Goal: Information Seeking & Learning: Learn about a topic

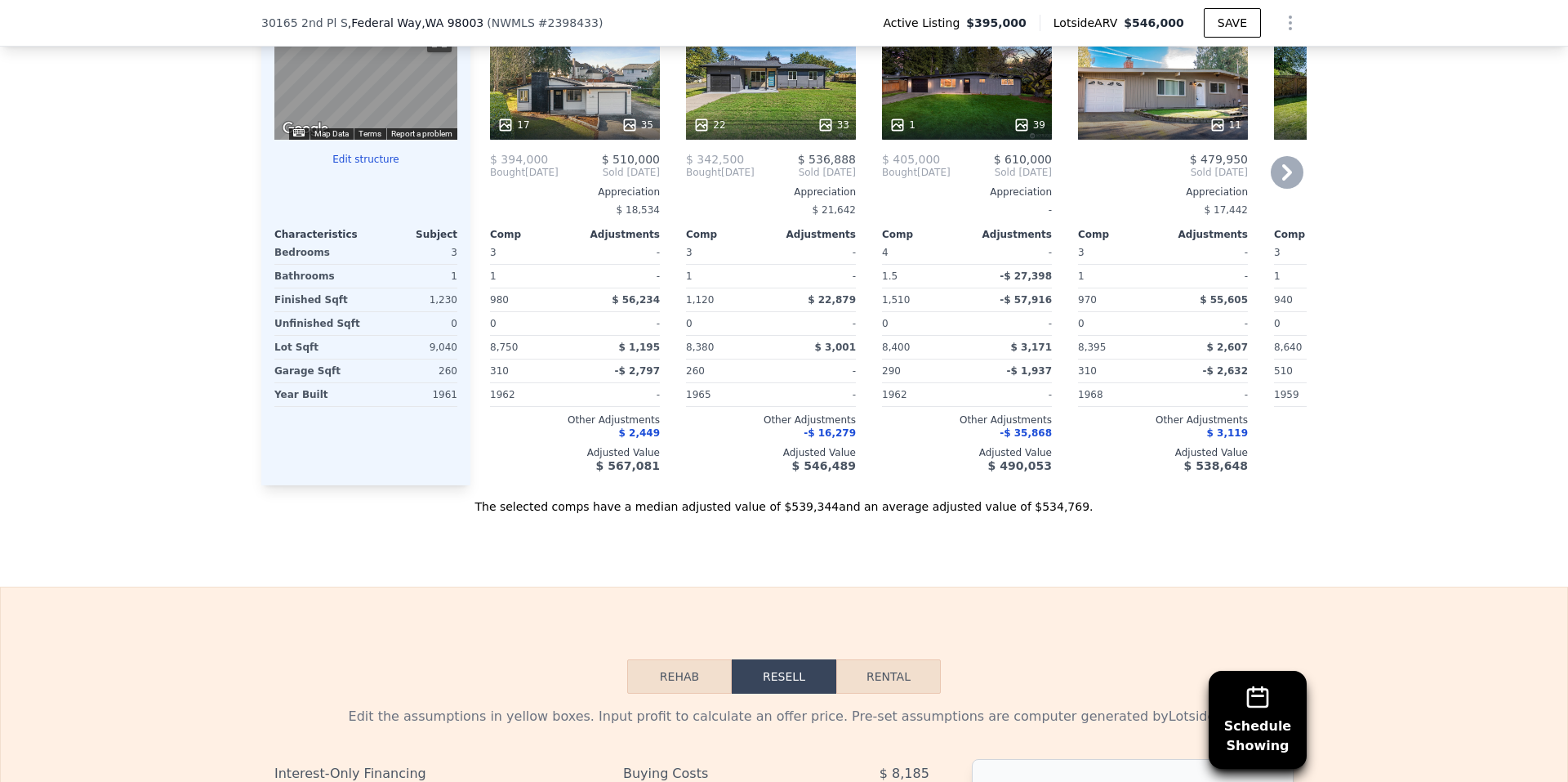
scroll to position [1791, 0]
drag, startPoint x: 712, startPoint y: 496, endPoint x: 757, endPoint y: 497, distance: 45.0
click at [757, 484] on div "Comp A ( 0.06 miles) [STREET_ADDRESS] This is a Flip 17 35 $ 394,000 $ 510,000 …" at bounding box center [888, 221] width 836 height 525
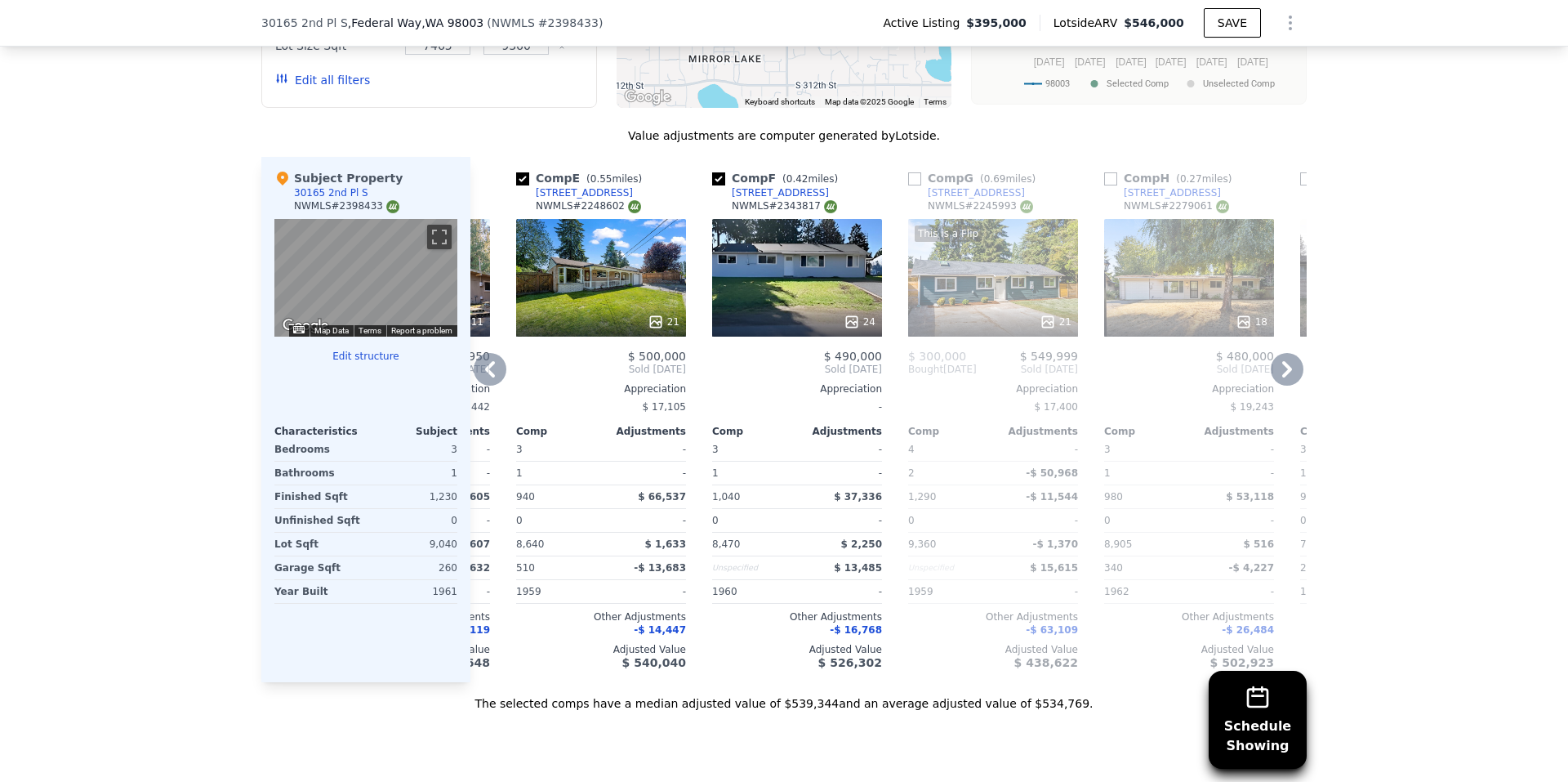
scroll to position [1546, 0]
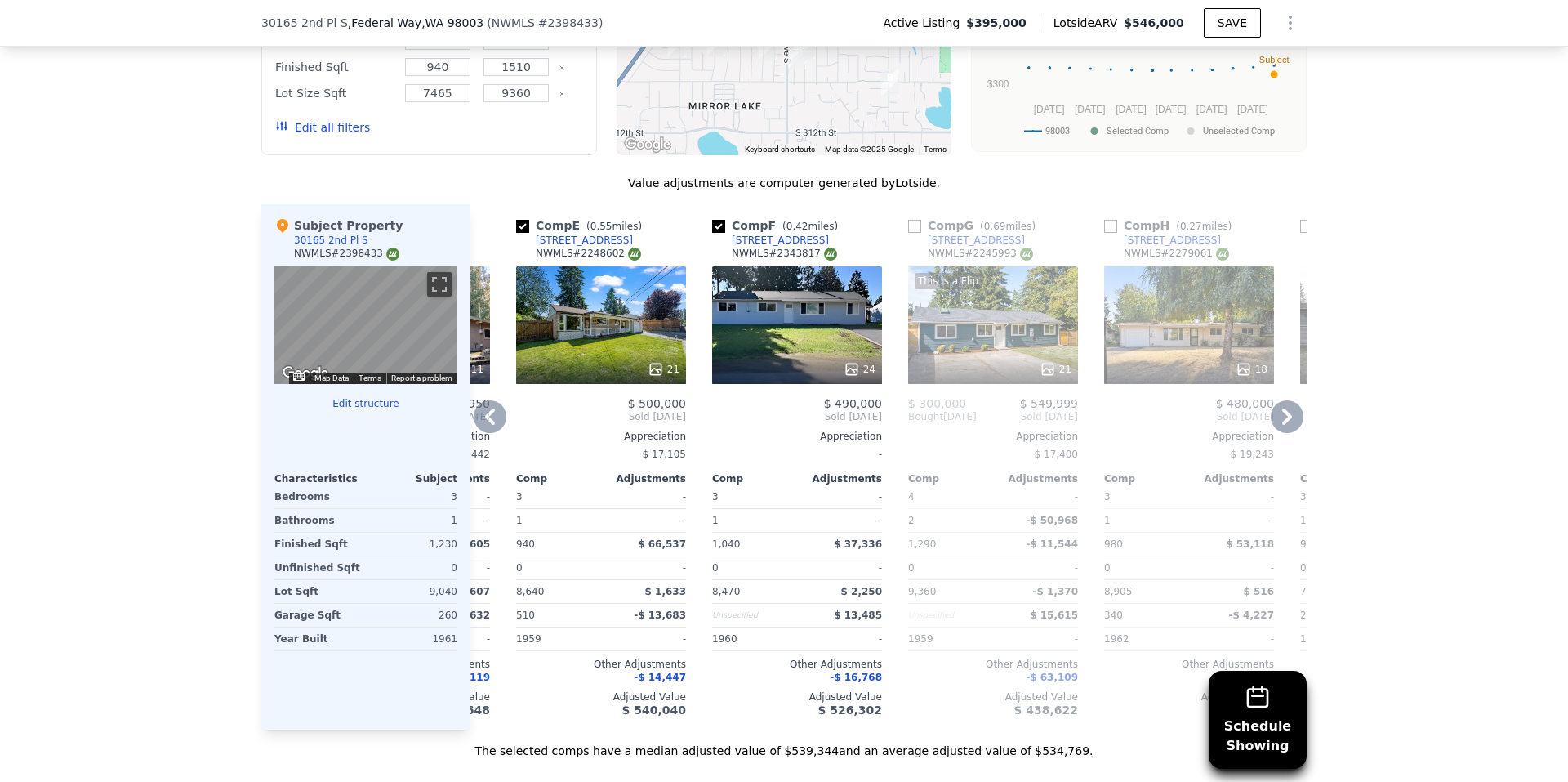
click at [516, 233] on input "checkbox" at bounding box center [522, 226] width 13 height 13
checkbox input "false"
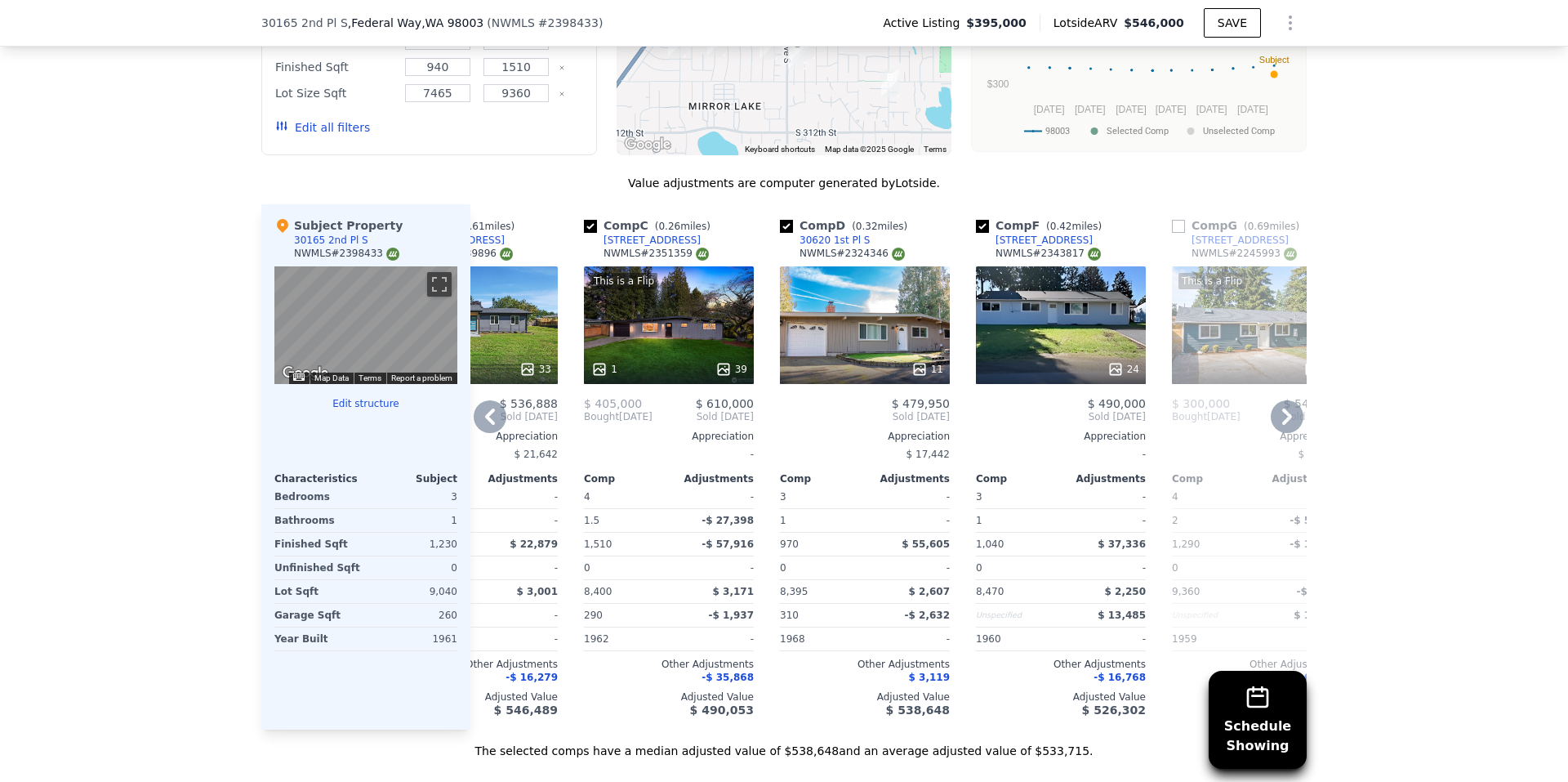
scroll to position [0, 296]
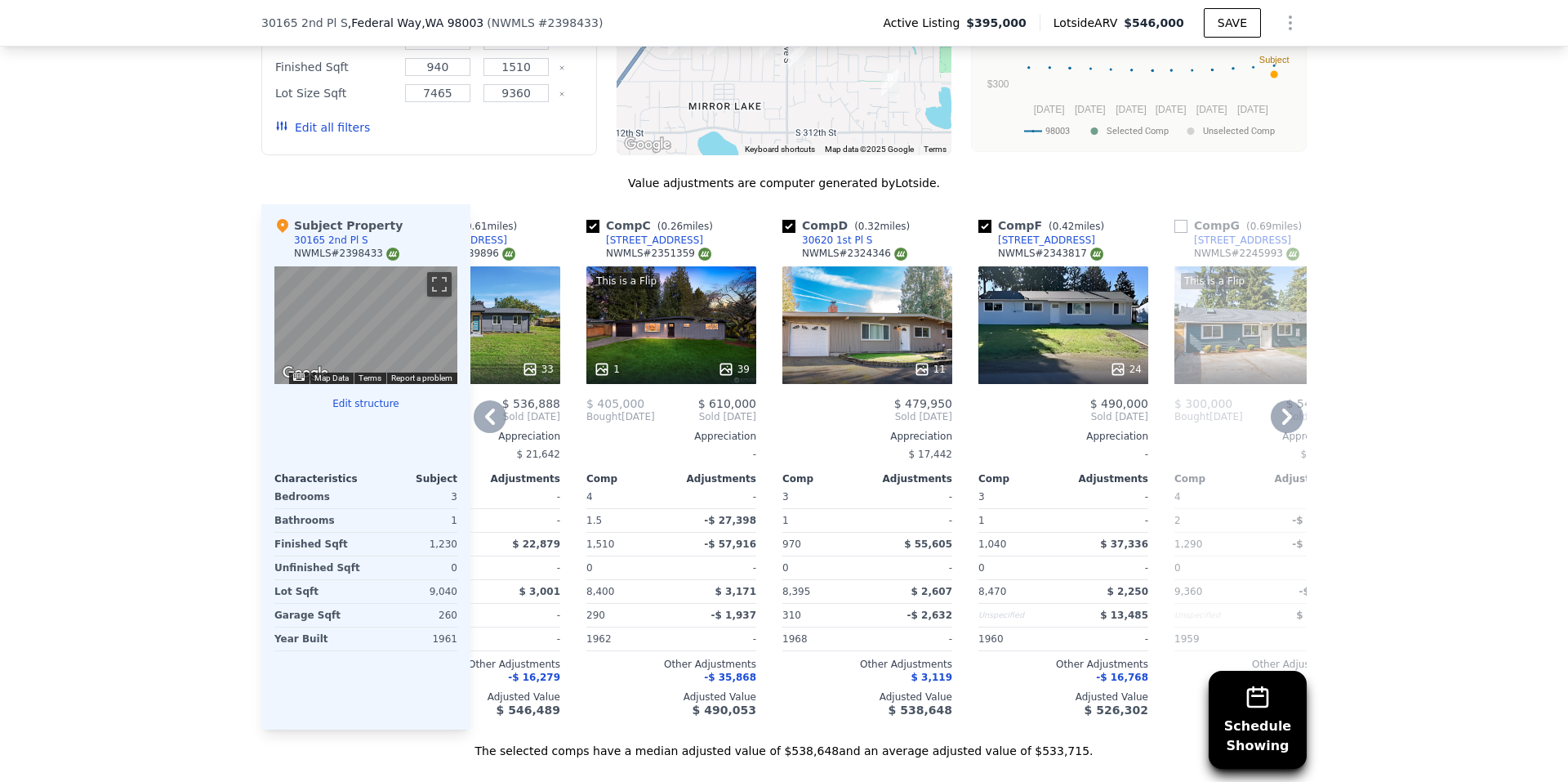
click at [782, 233] on input "checkbox" at bounding box center [789, 226] width 13 height 13
checkbox input "false"
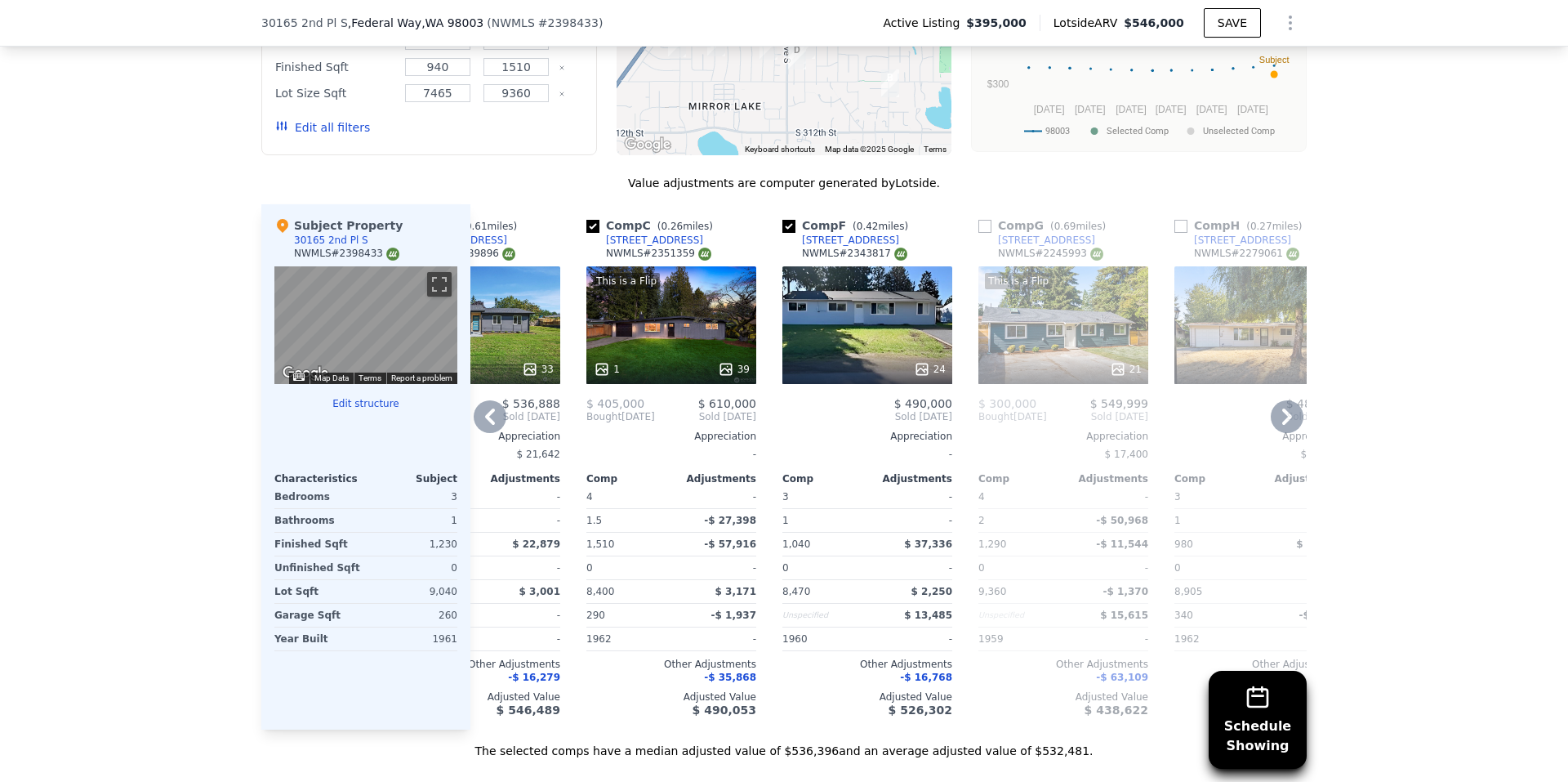
click at [784, 233] on input "checkbox" at bounding box center [789, 226] width 13 height 13
checkbox input "false"
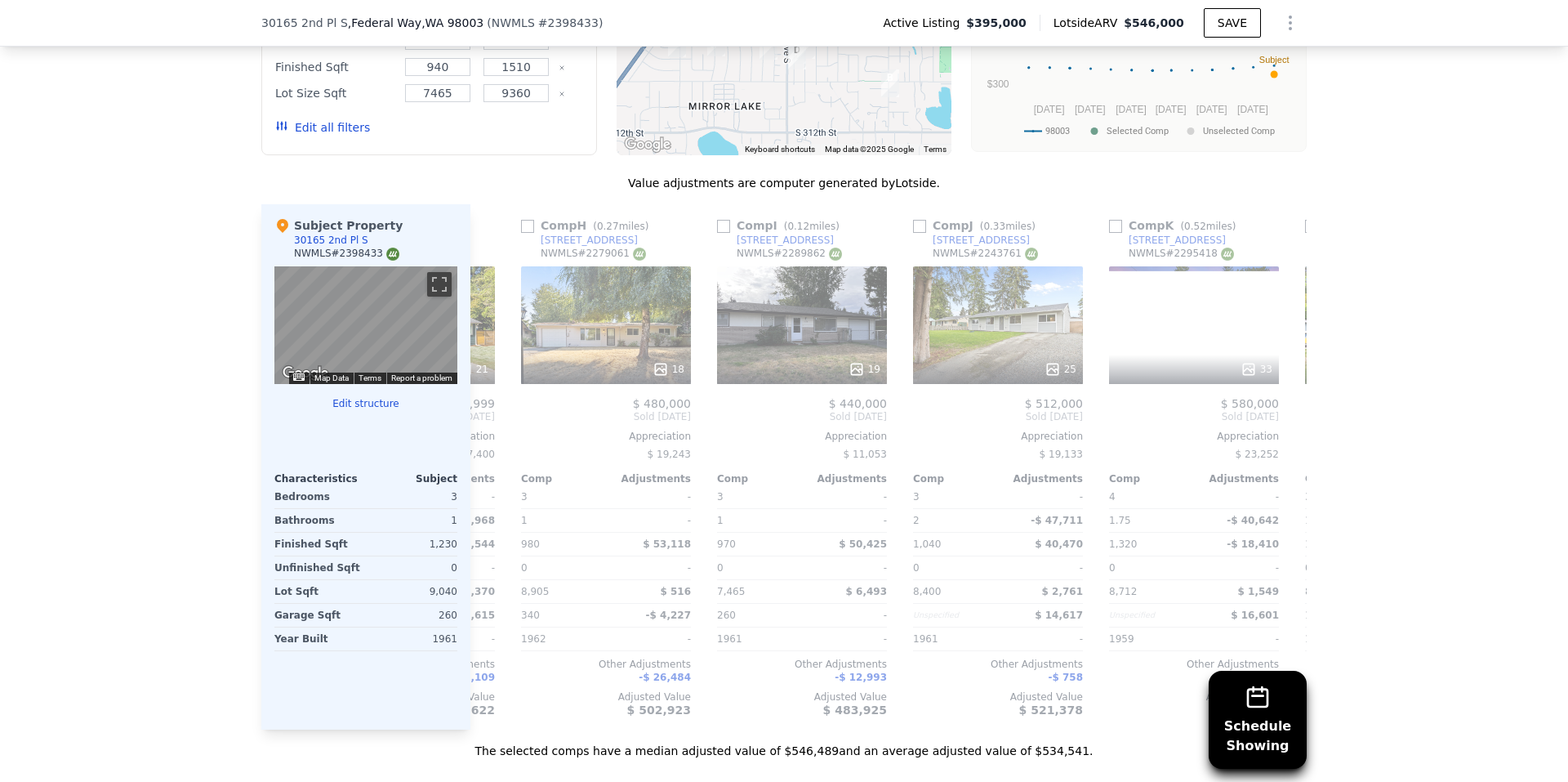
scroll to position [0, 755]
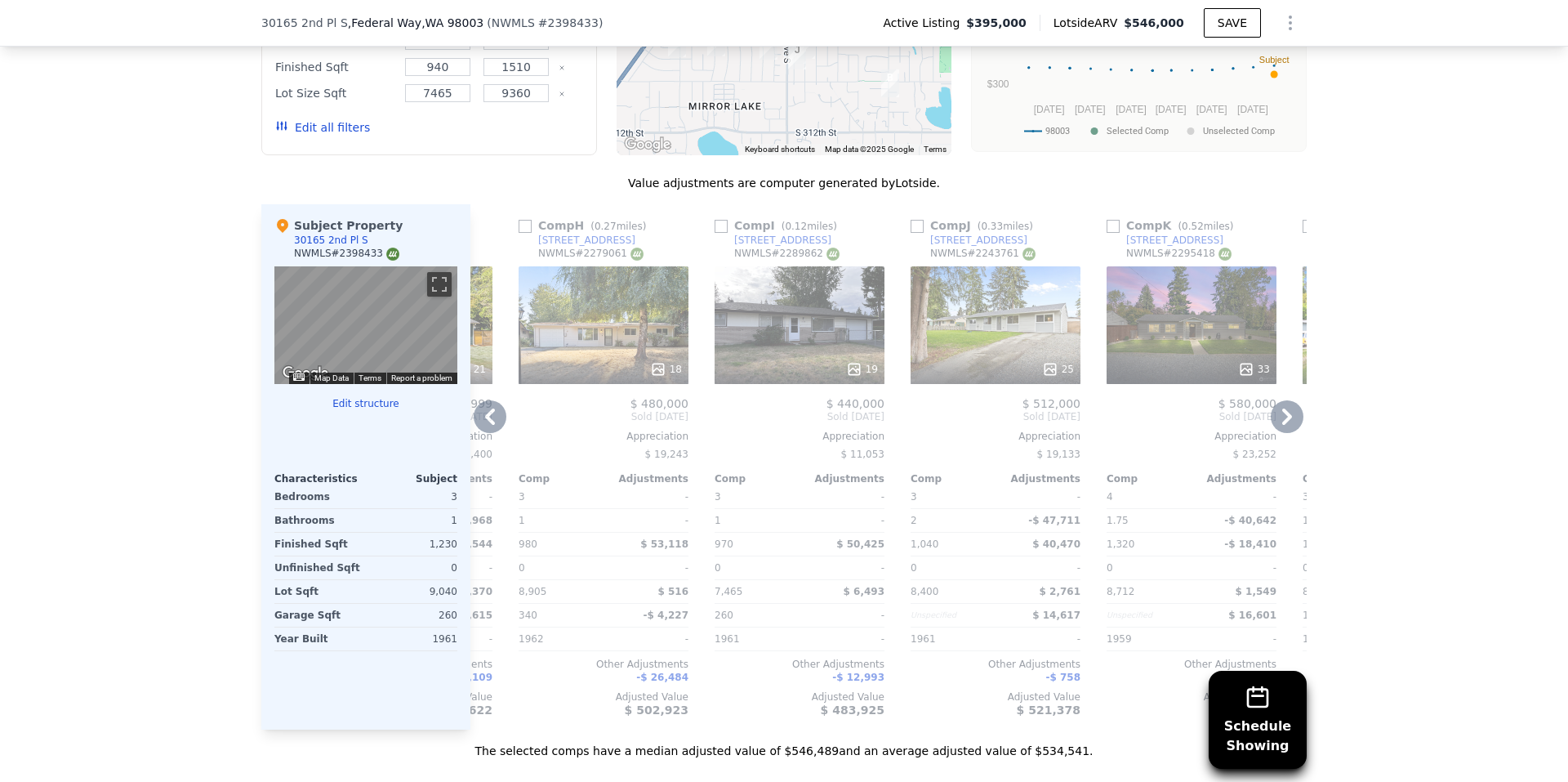
click at [490, 431] on icon at bounding box center [490, 416] width 33 height 33
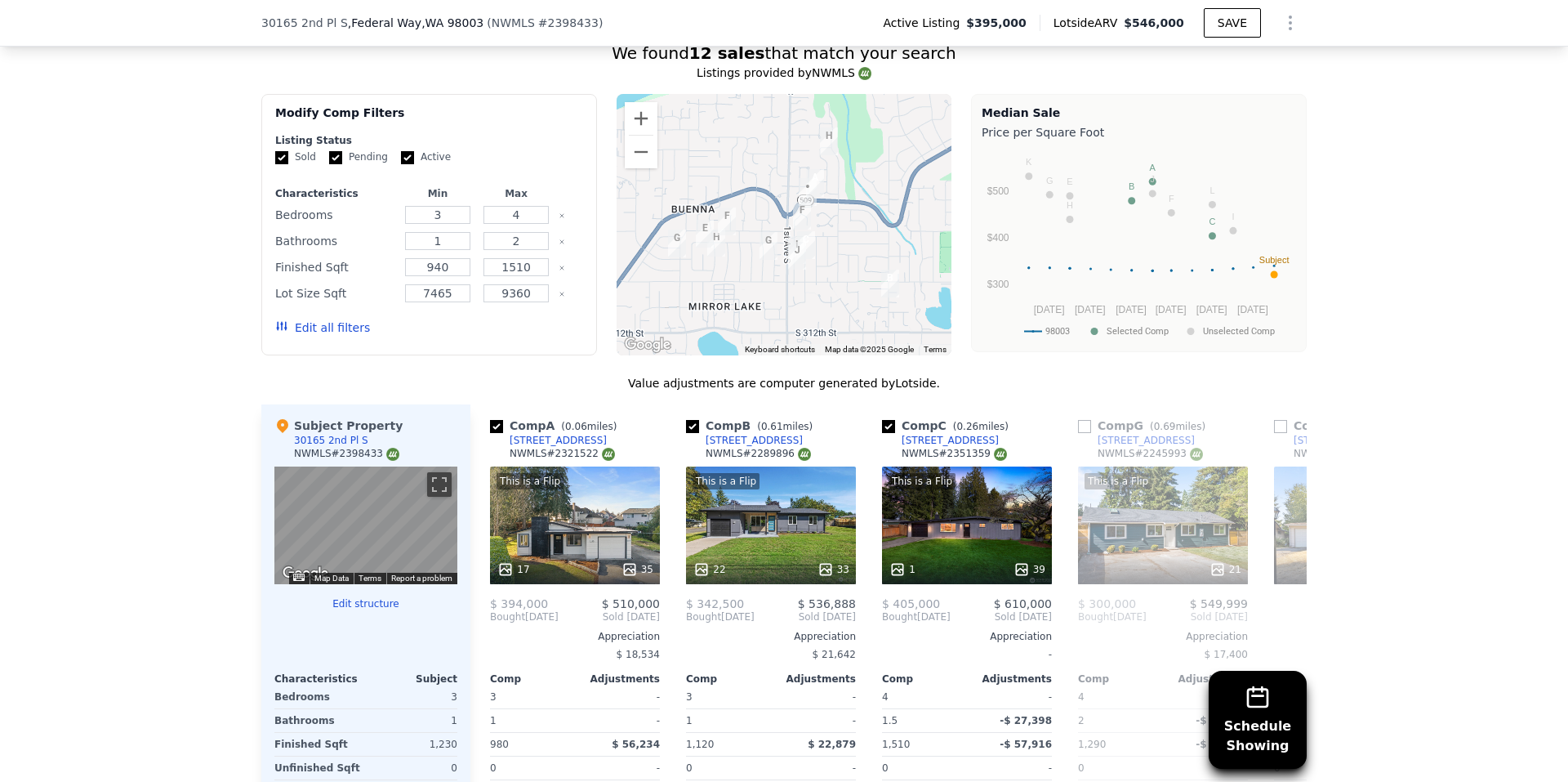
scroll to position [0, 0]
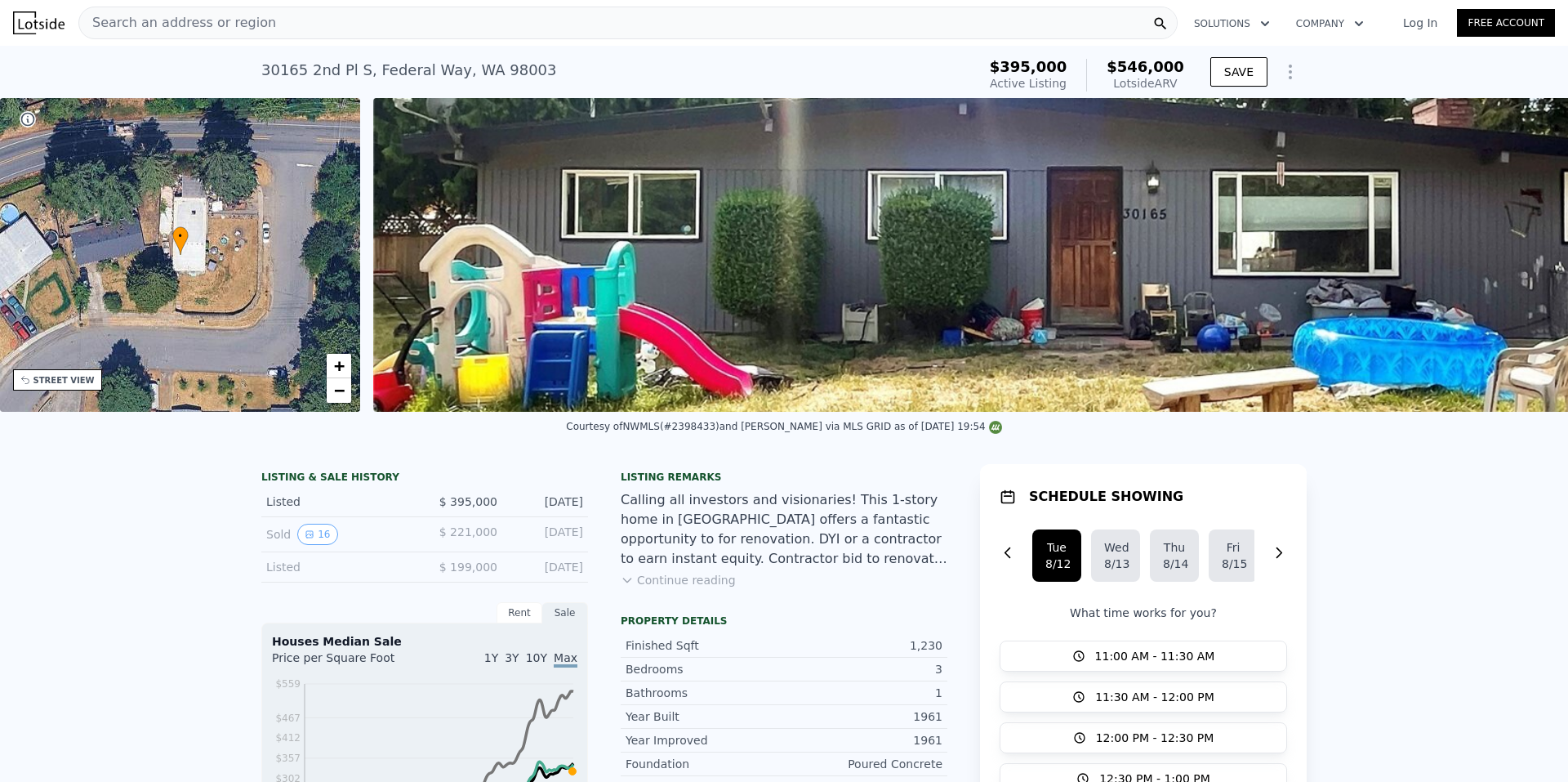
click at [298, 22] on div "Search an address or region" at bounding box center [628, 23] width 1099 height 33
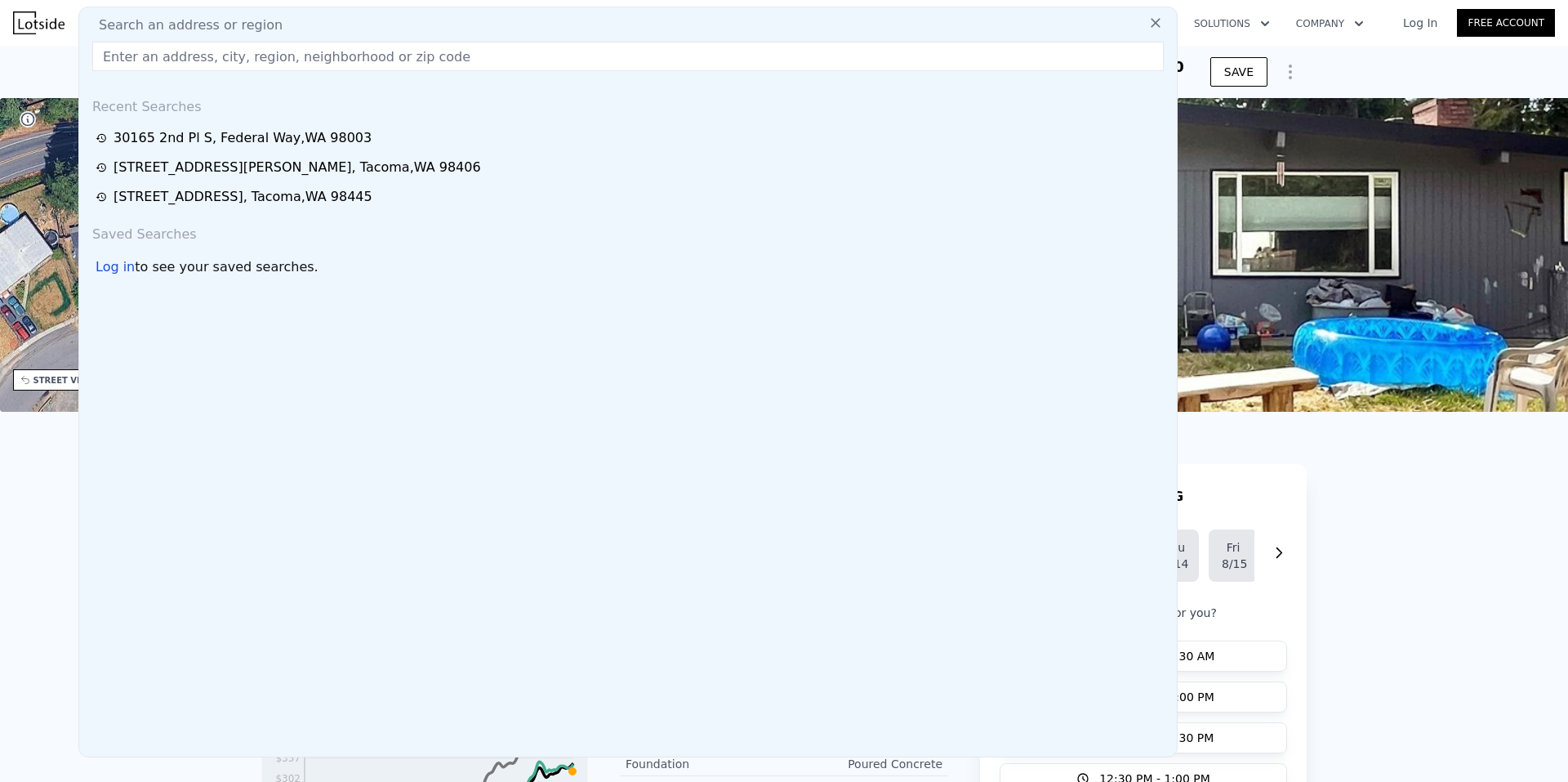
click at [295, 12] on div "Search an address or region Recent Searches [STREET_ADDRESS] [STREET_ADDRESS][P…" at bounding box center [628, 382] width 1099 height 750
click at [294, 63] on input "text" at bounding box center [628, 56] width 1072 height 29
paste input "[STREET_ADDRESS]"
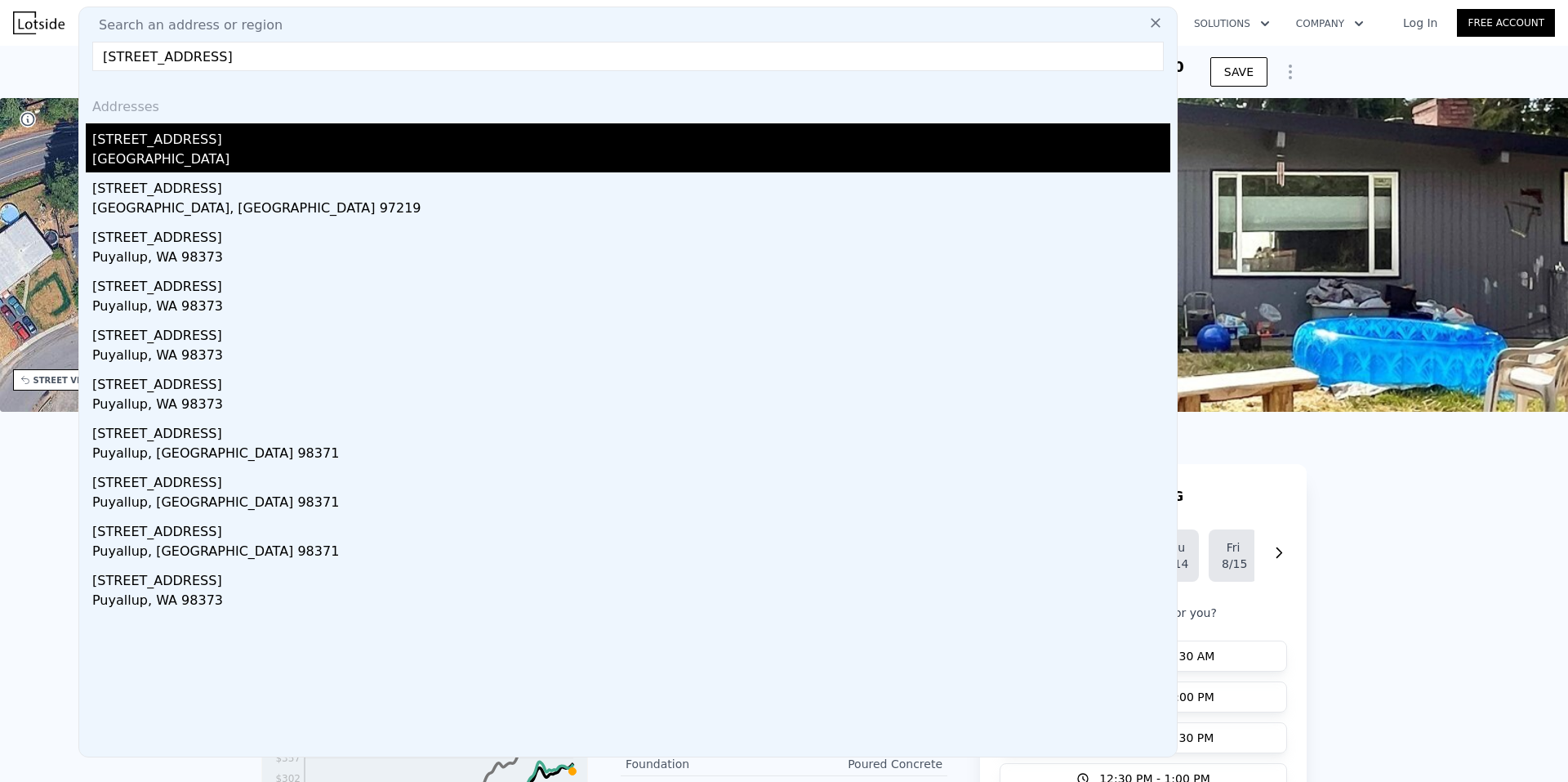
type input "[STREET_ADDRESS]"
click at [179, 144] on div "[STREET_ADDRESS]" at bounding box center [631, 136] width 1078 height 26
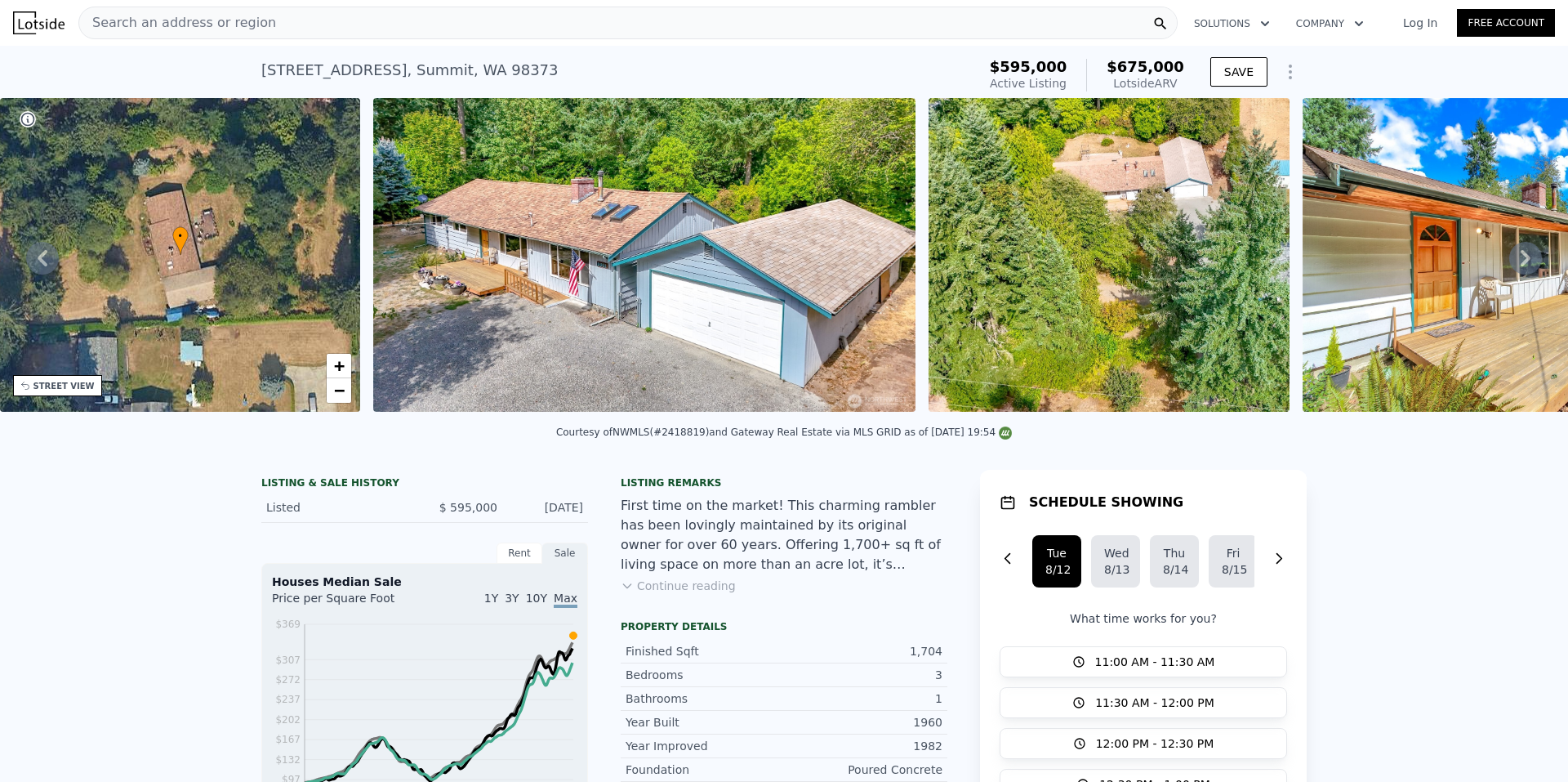
click at [332, 22] on div "Search an address or region" at bounding box center [628, 23] width 1099 height 33
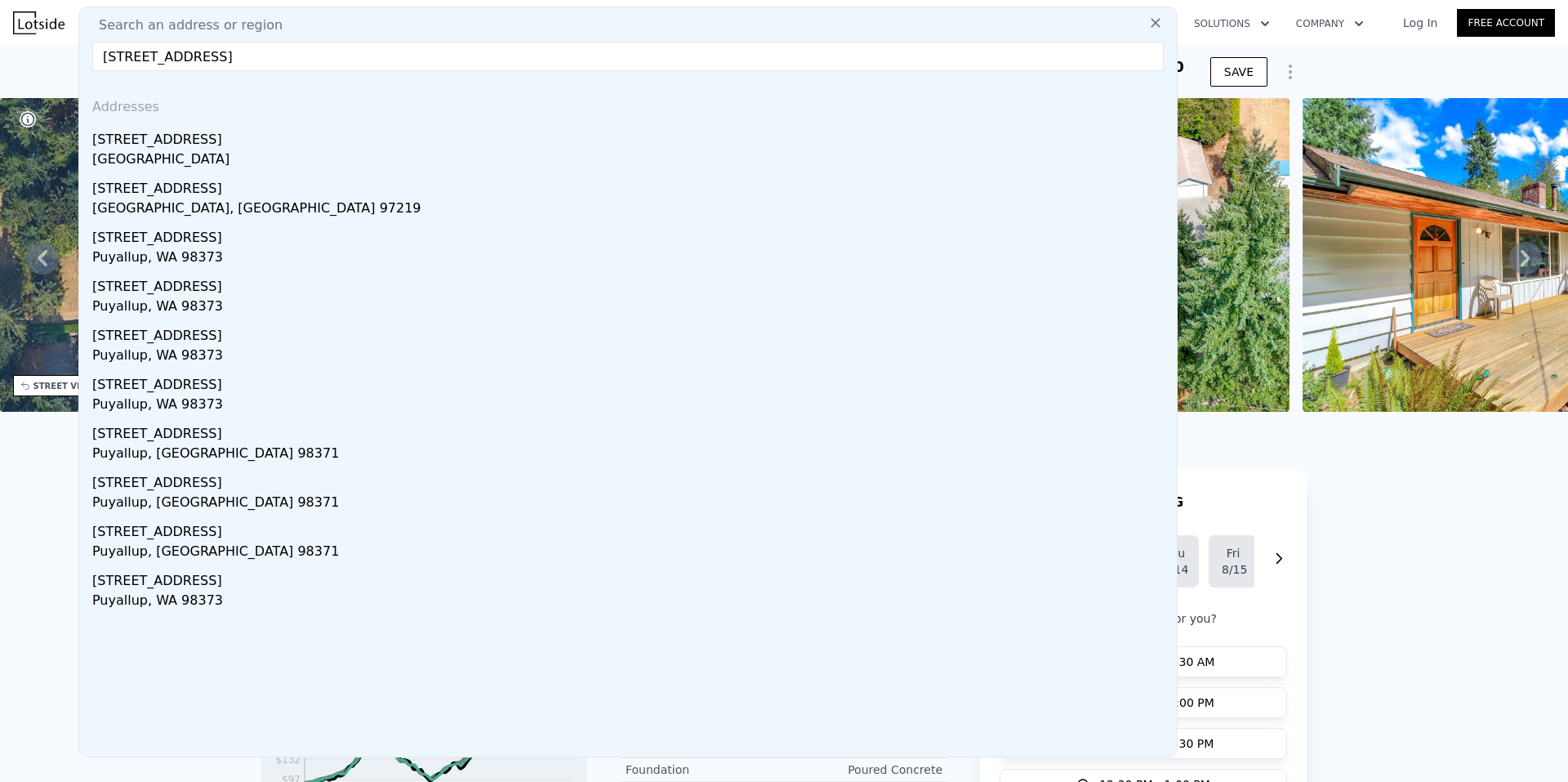
click at [309, 59] on input "[STREET_ADDRESS]" at bounding box center [628, 56] width 1072 height 29
paste input ", Puyallup, WA 98373"
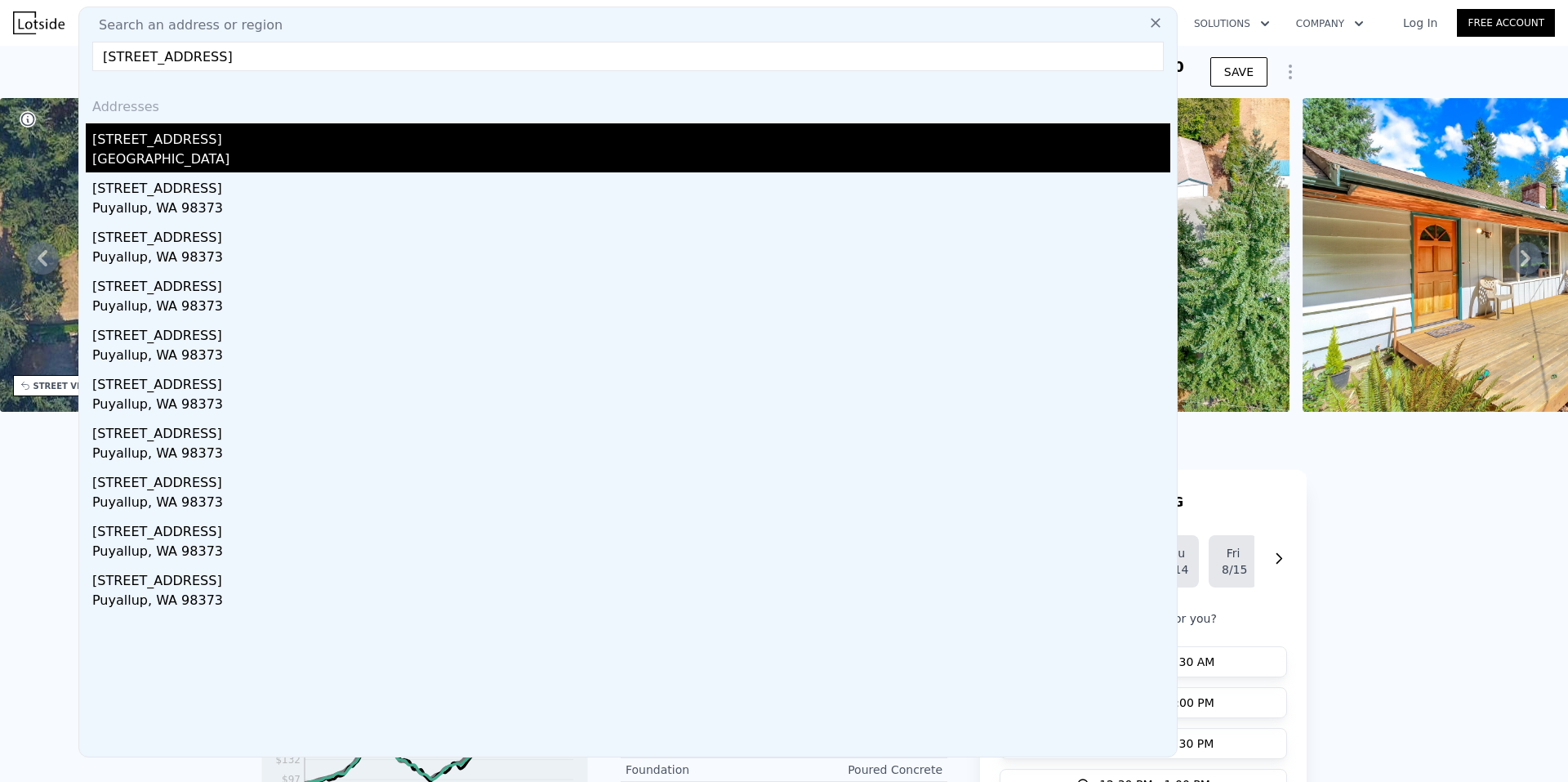
type input "[STREET_ADDRESS]"
click at [194, 147] on div "[STREET_ADDRESS]" at bounding box center [631, 136] width 1078 height 26
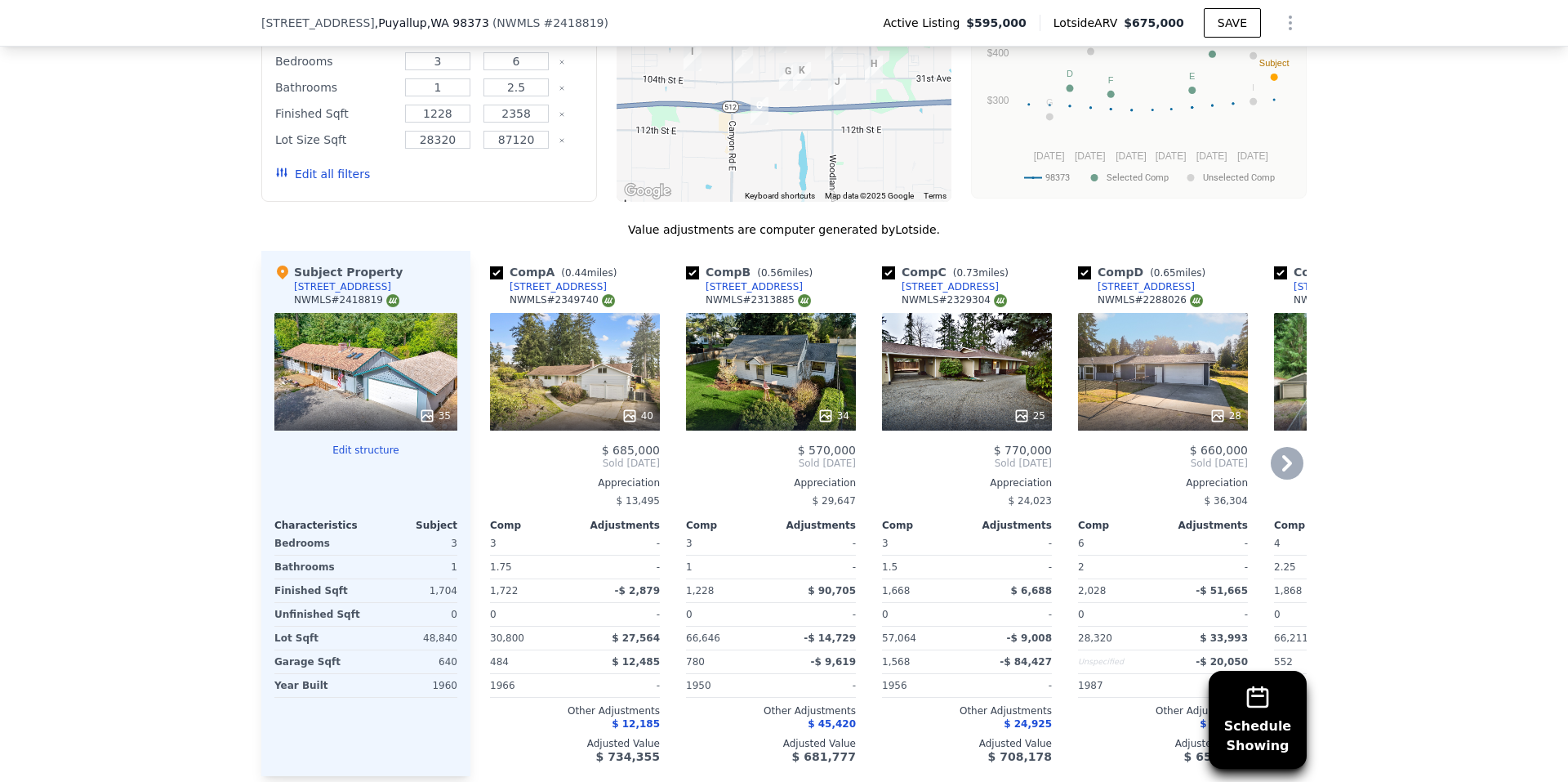
scroll to position [1546, 0]
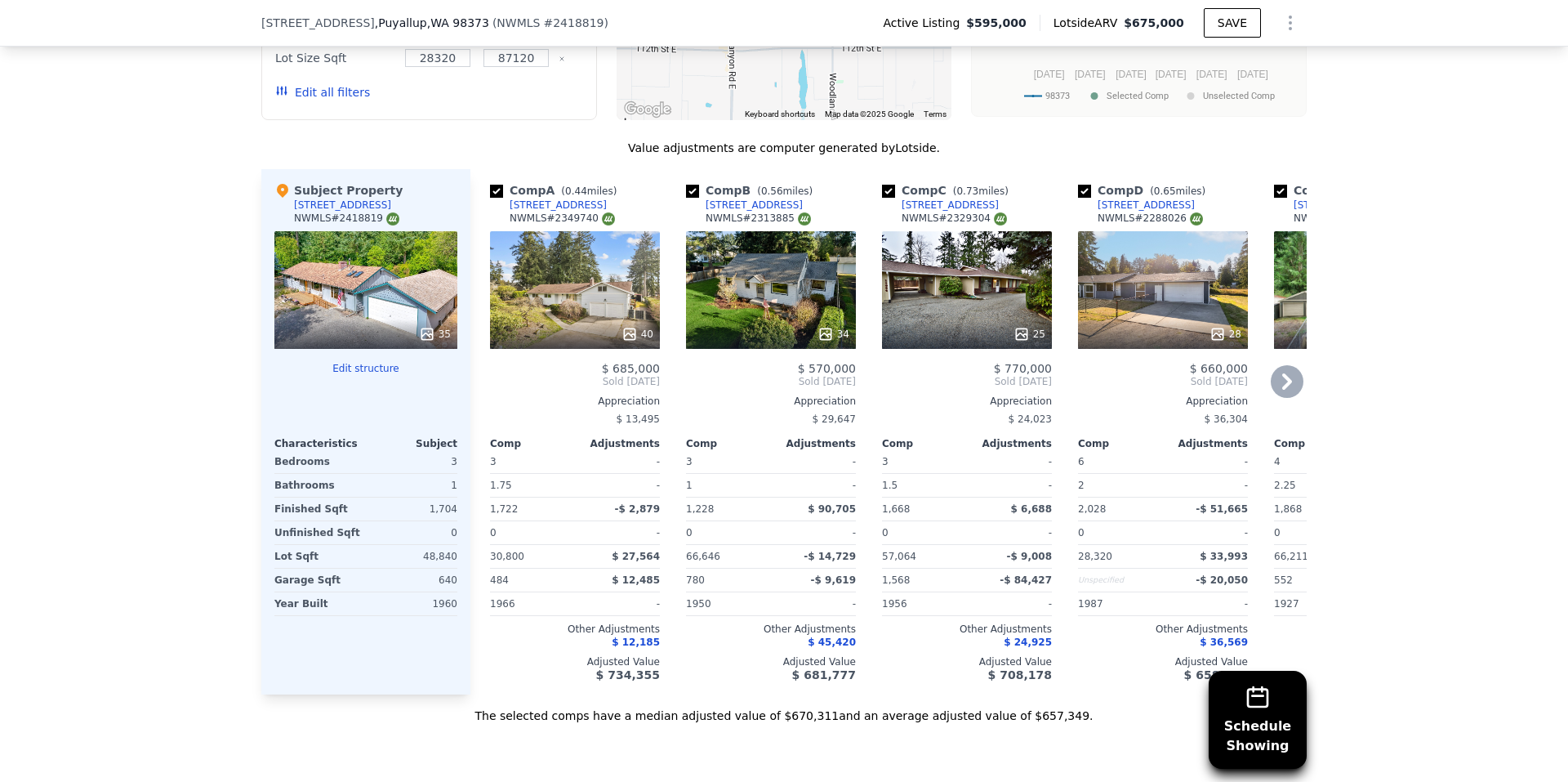
click at [1081, 184] on input "checkbox" at bounding box center [1085, 191] width 13 height 13
checkbox input "false"
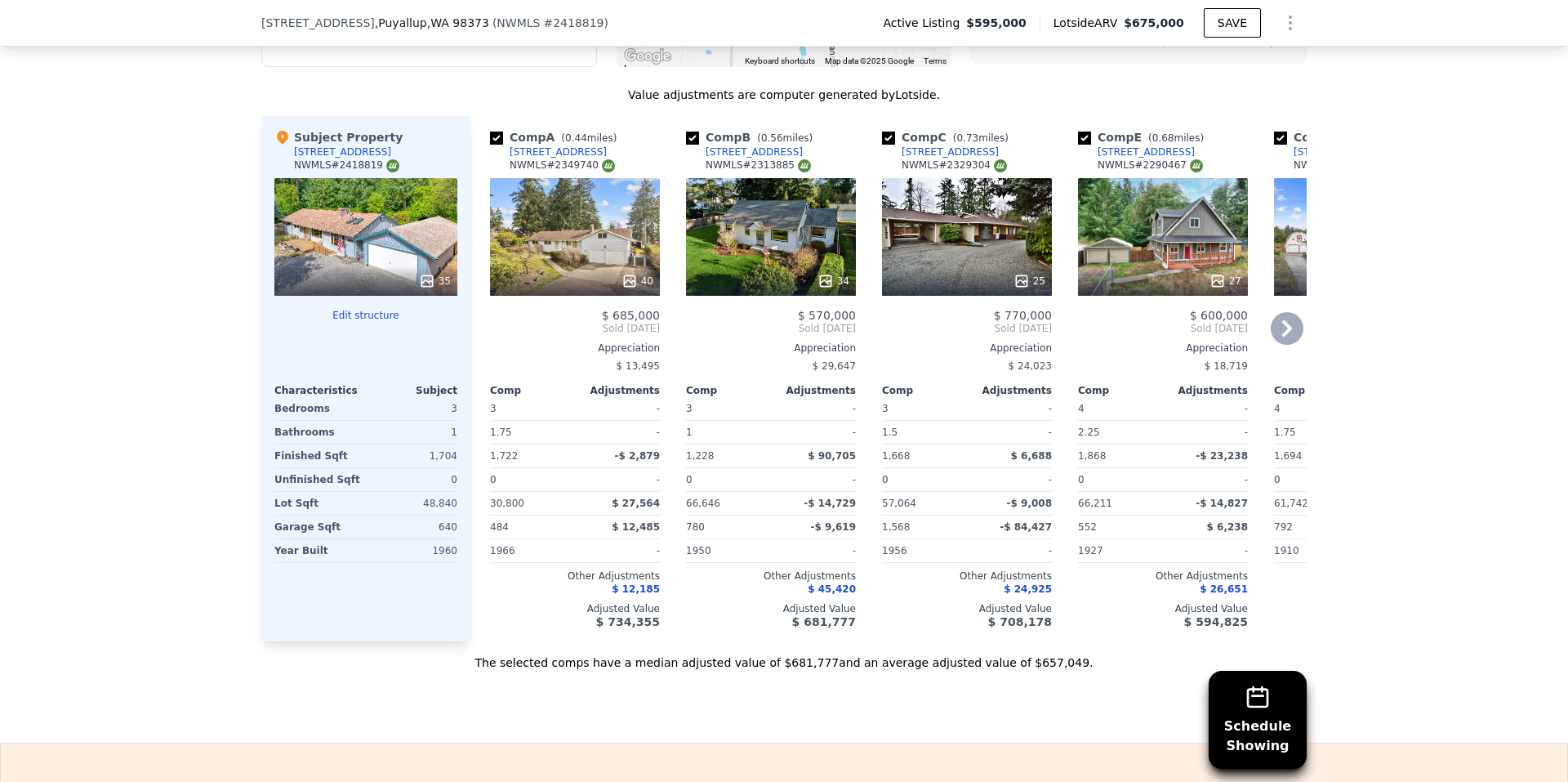
scroll to position [1628, 0]
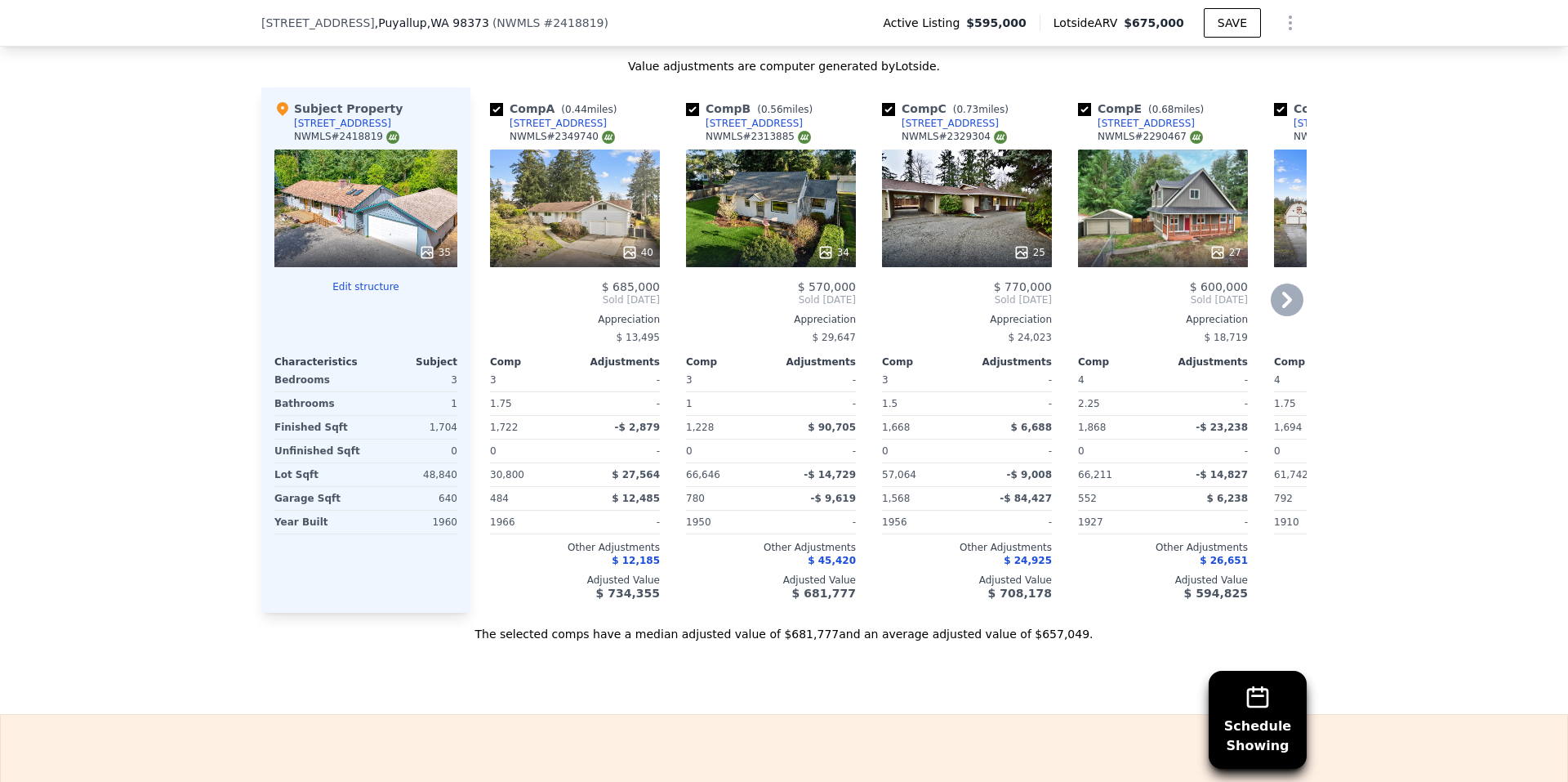
click at [1300, 293] on span "Sold [DATE]" at bounding box center [1359, 300] width 170 height 13
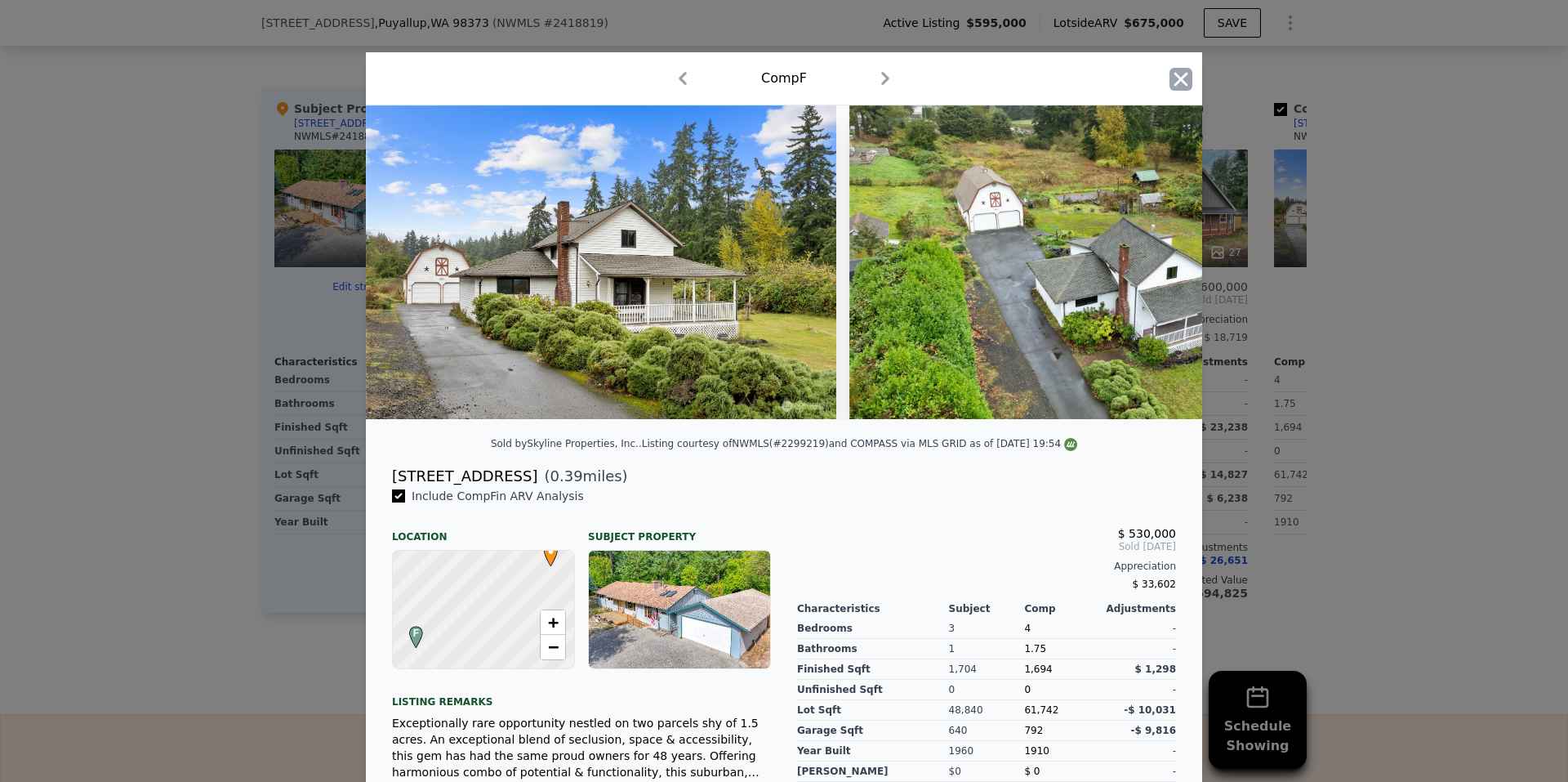
click at [1181, 75] on icon "button" at bounding box center [1180, 79] width 23 height 23
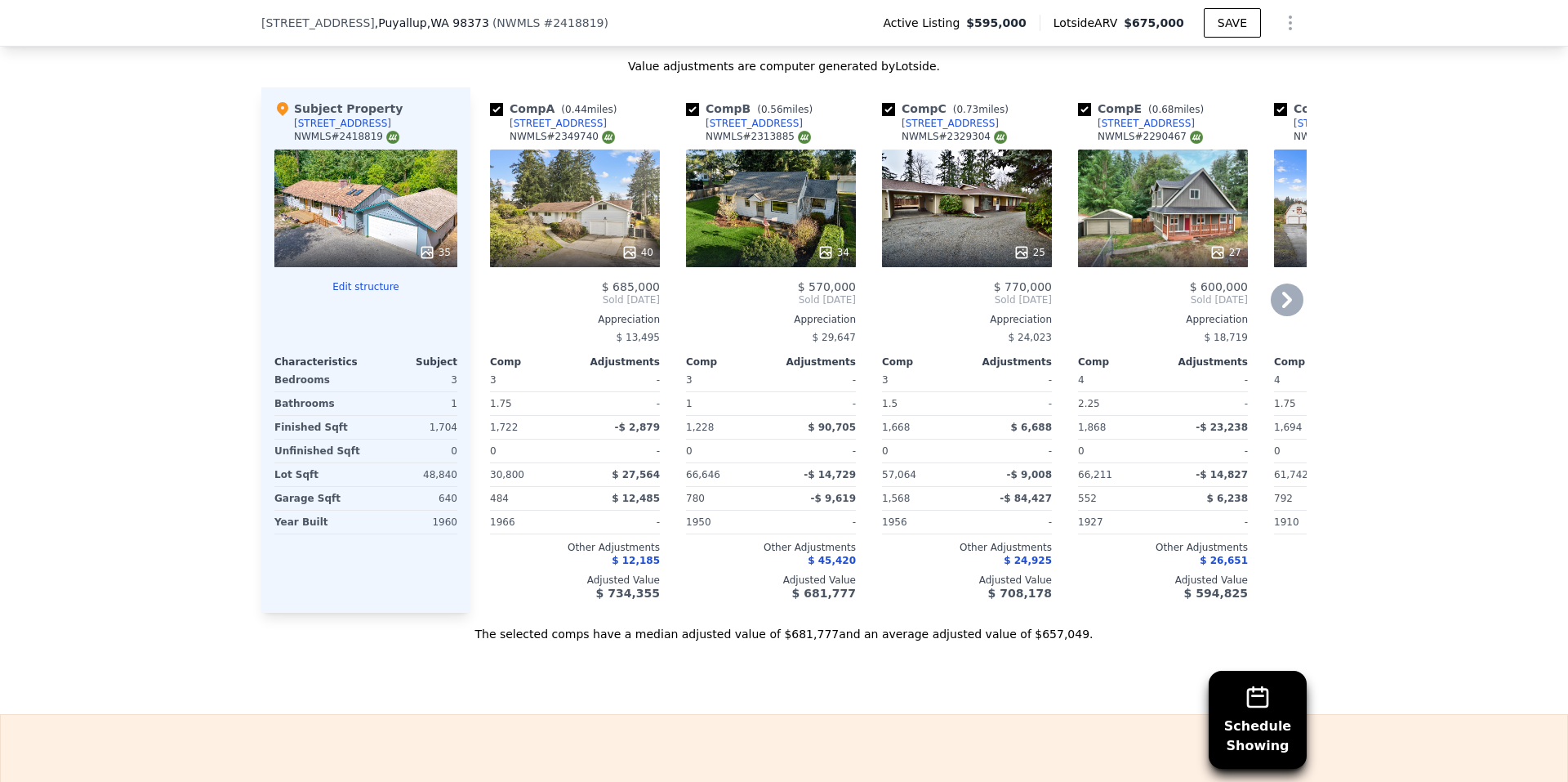
click at [1282, 291] on icon at bounding box center [1287, 300] width 10 height 17
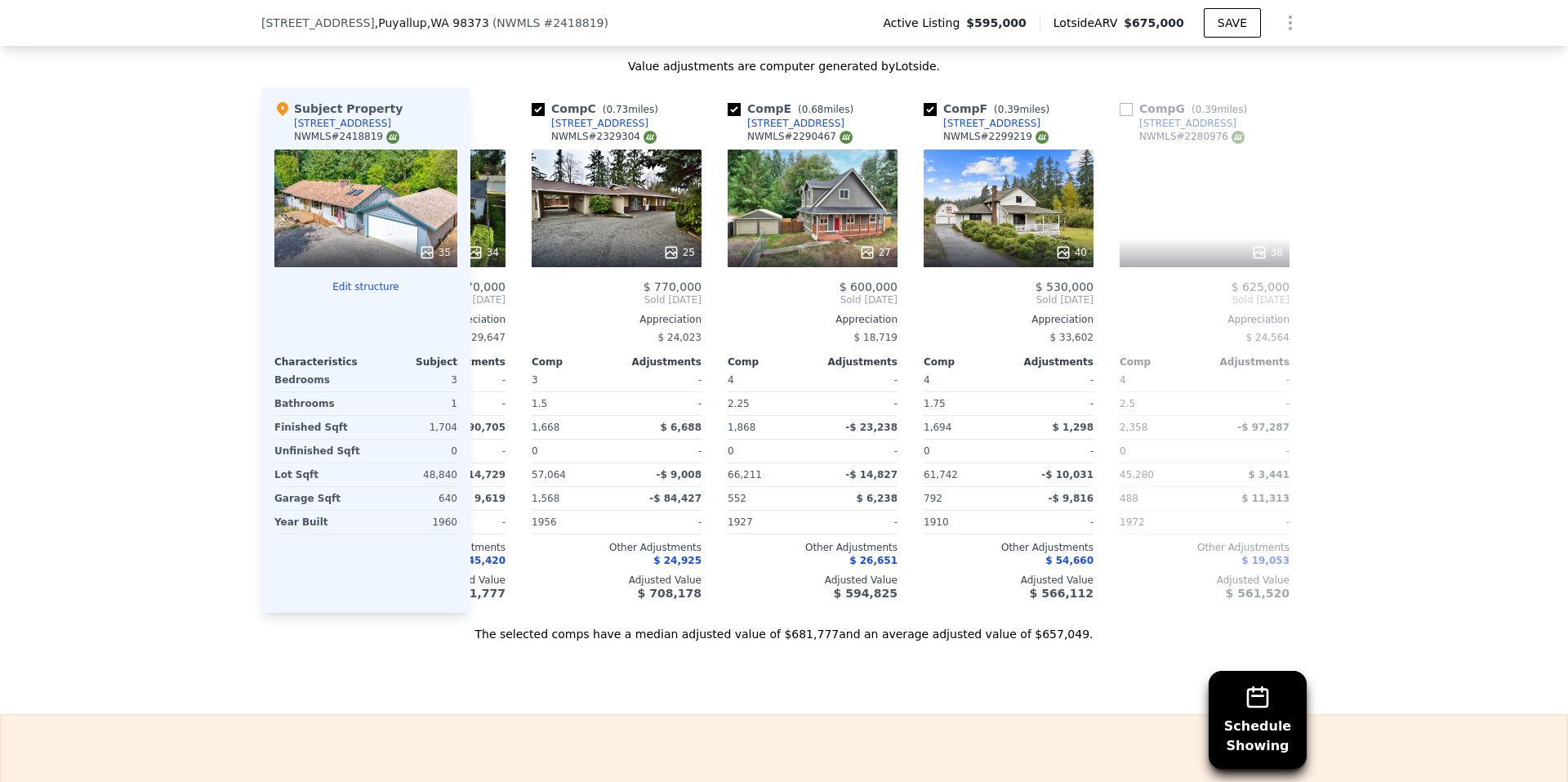
scroll to position [0, 392]
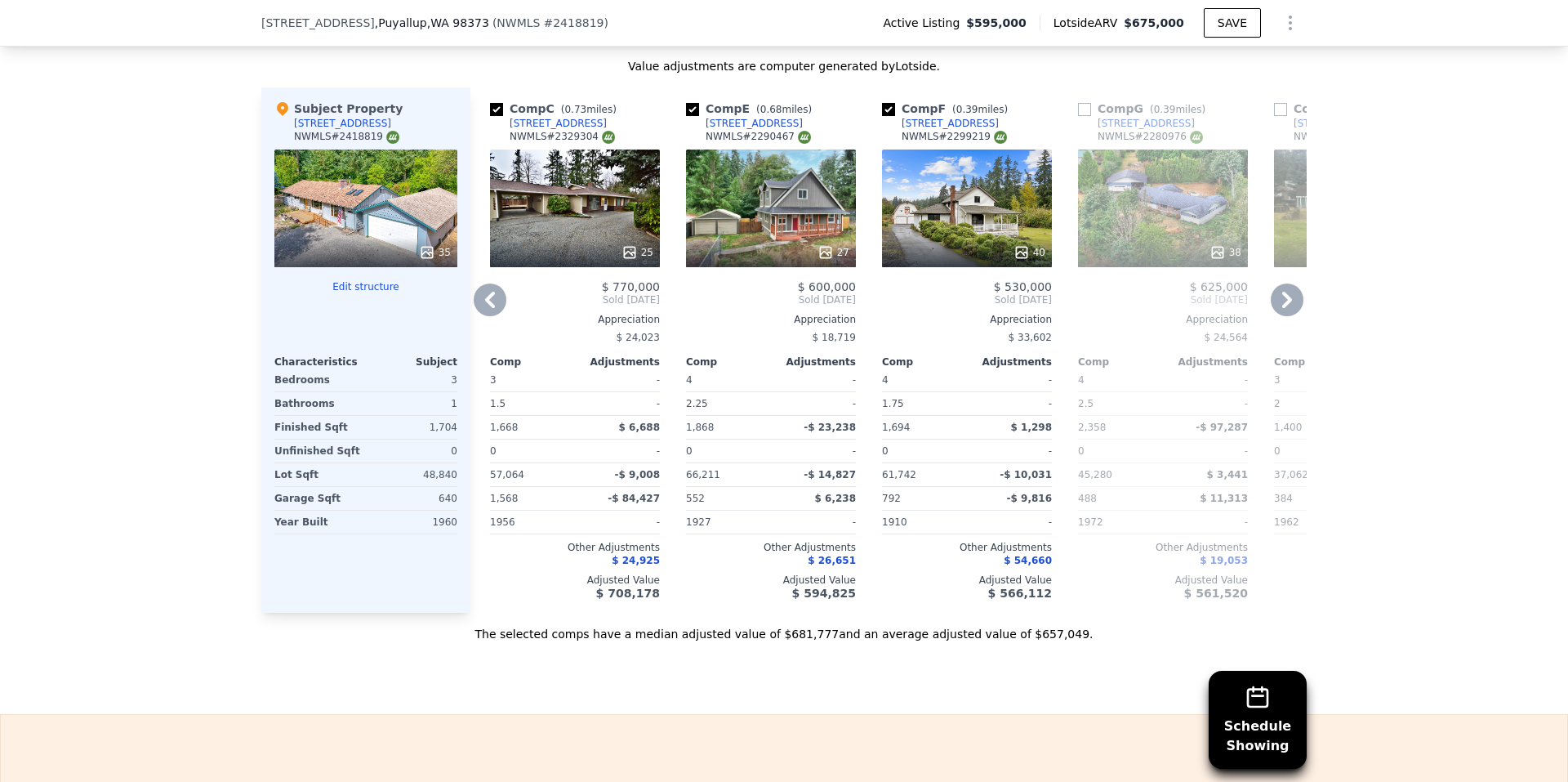
click at [882, 103] on input "checkbox" at bounding box center [888, 110] width 13 height 13
checkbox input "false"
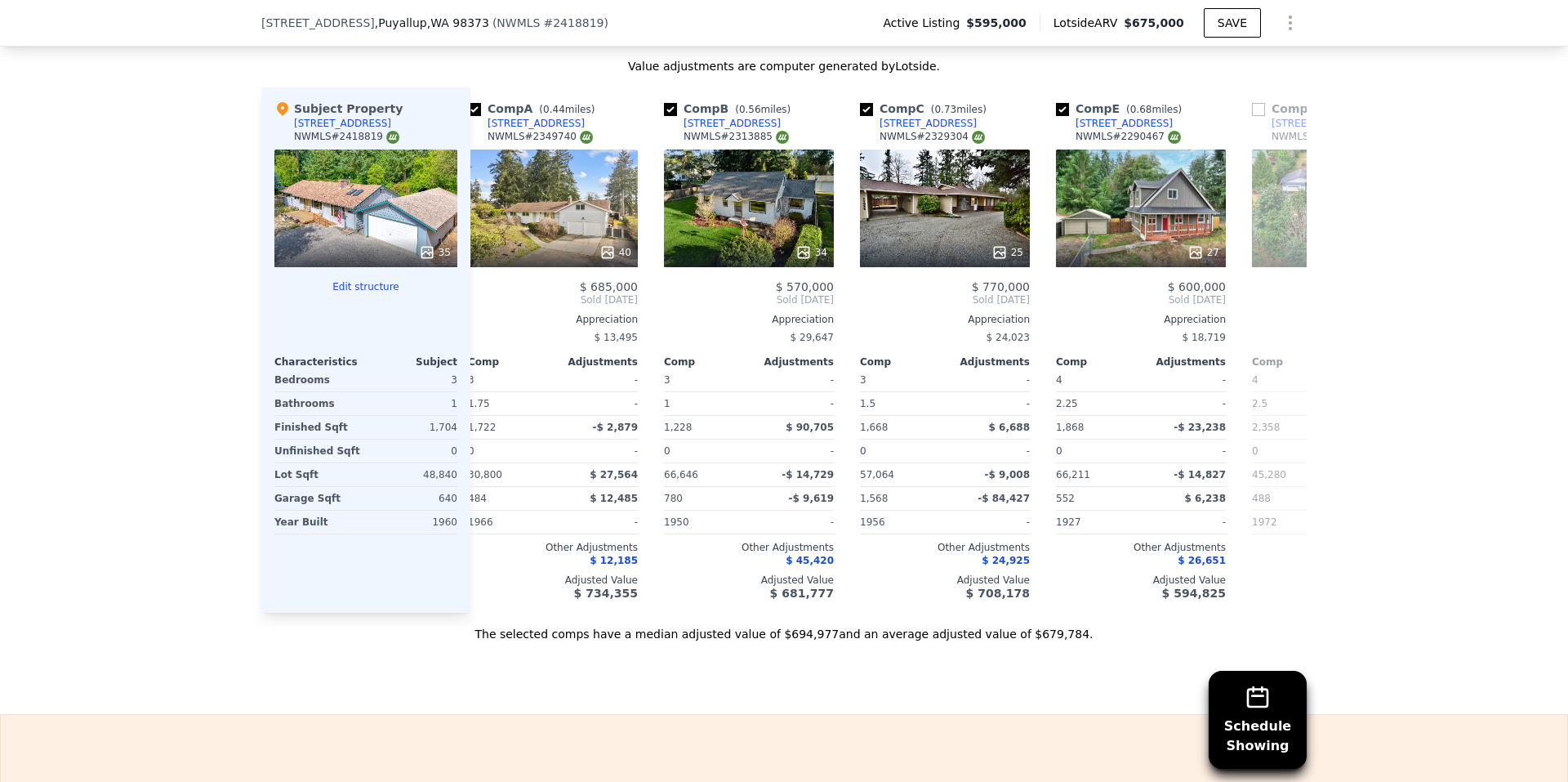
scroll to position [0, 0]
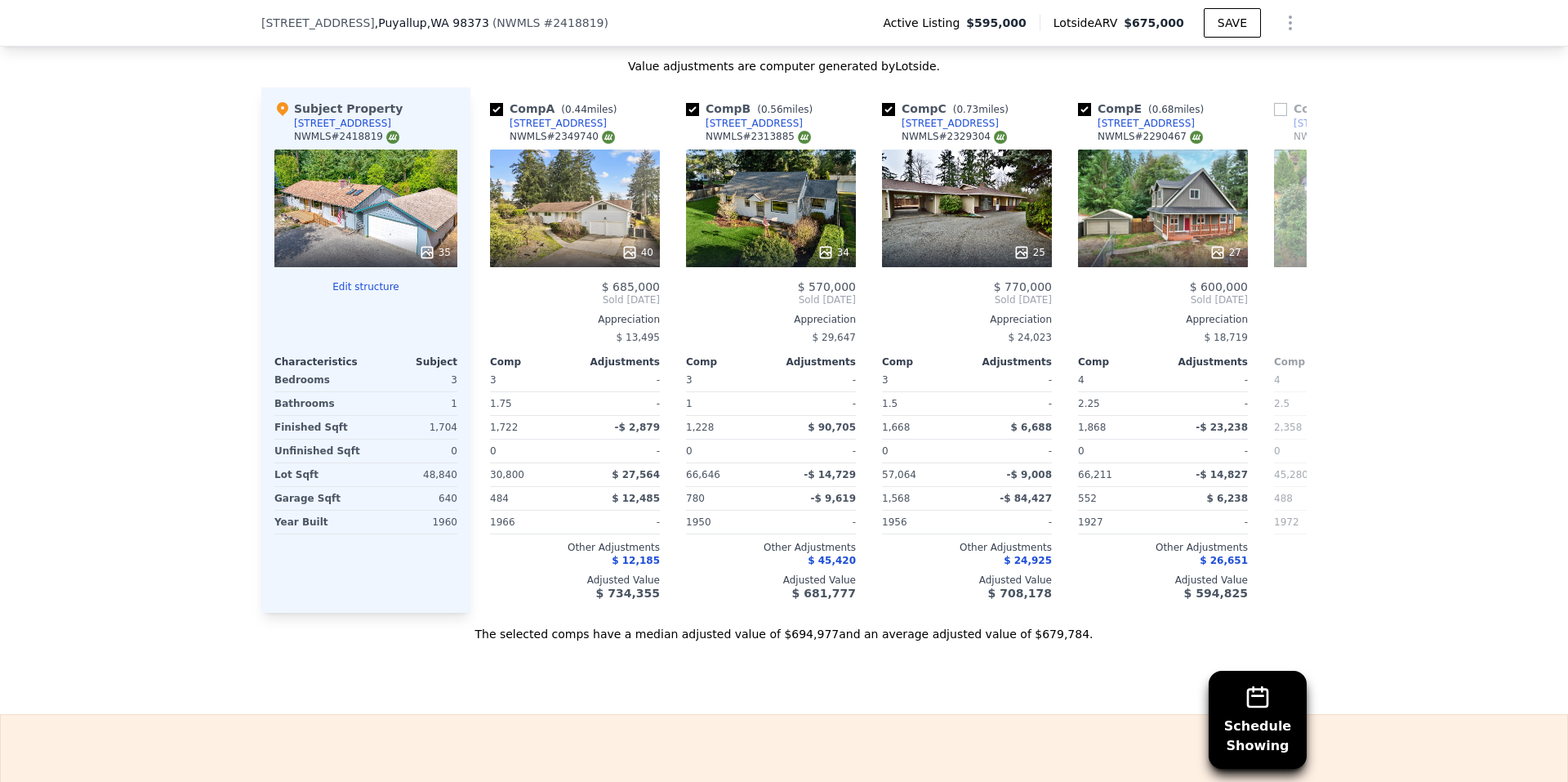
checkbox input "true"
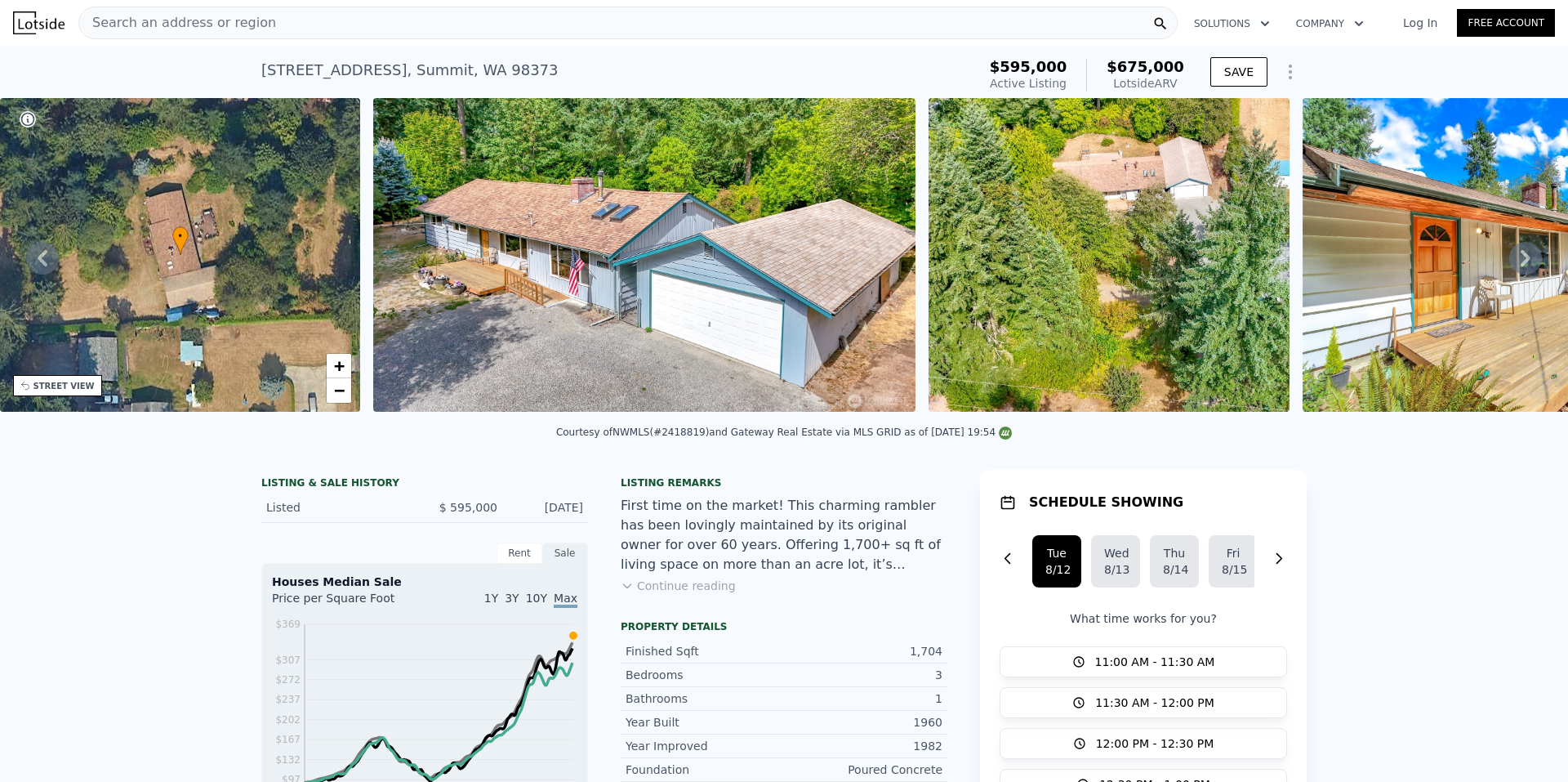
click at [285, 23] on div "Search an address or region" at bounding box center [628, 23] width 1099 height 33
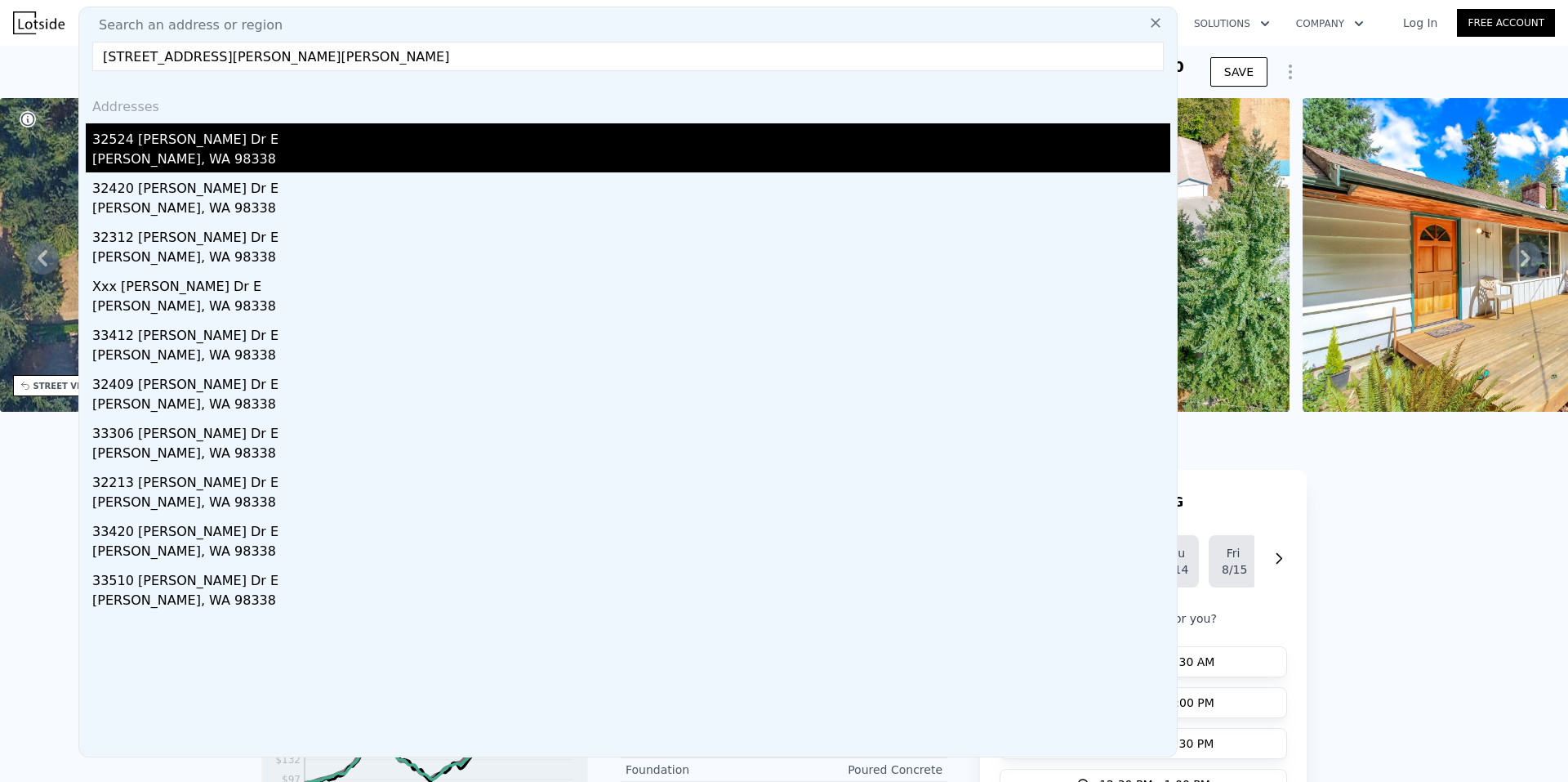
type input "[STREET_ADDRESS][PERSON_NAME][PERSON_NAME]"
click at [192, 155] on div "[PERSON_NAME], WA 98338" at bounding box center [631, 161] width 1078 height 23
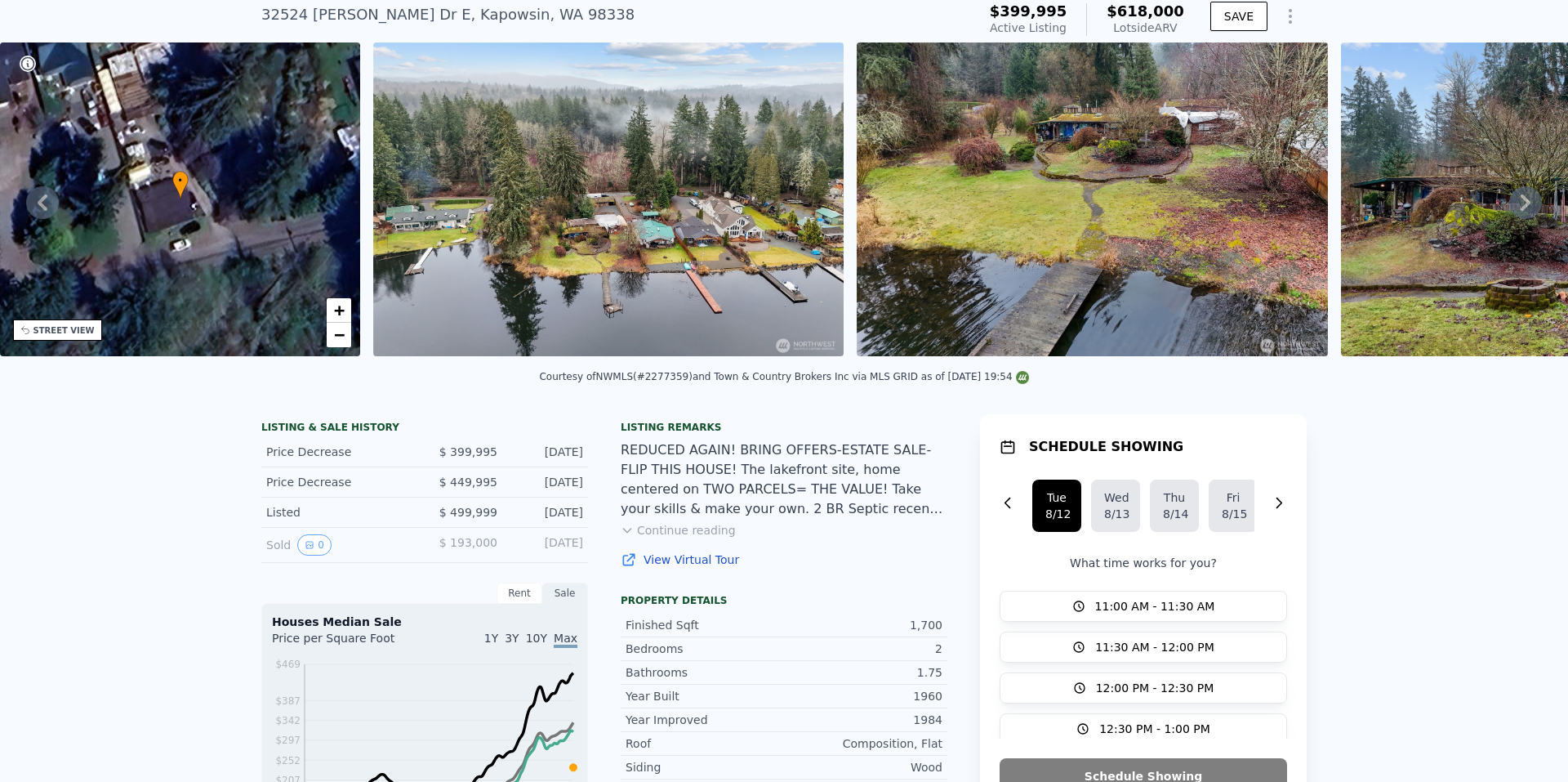
scroll to position [76, 0]
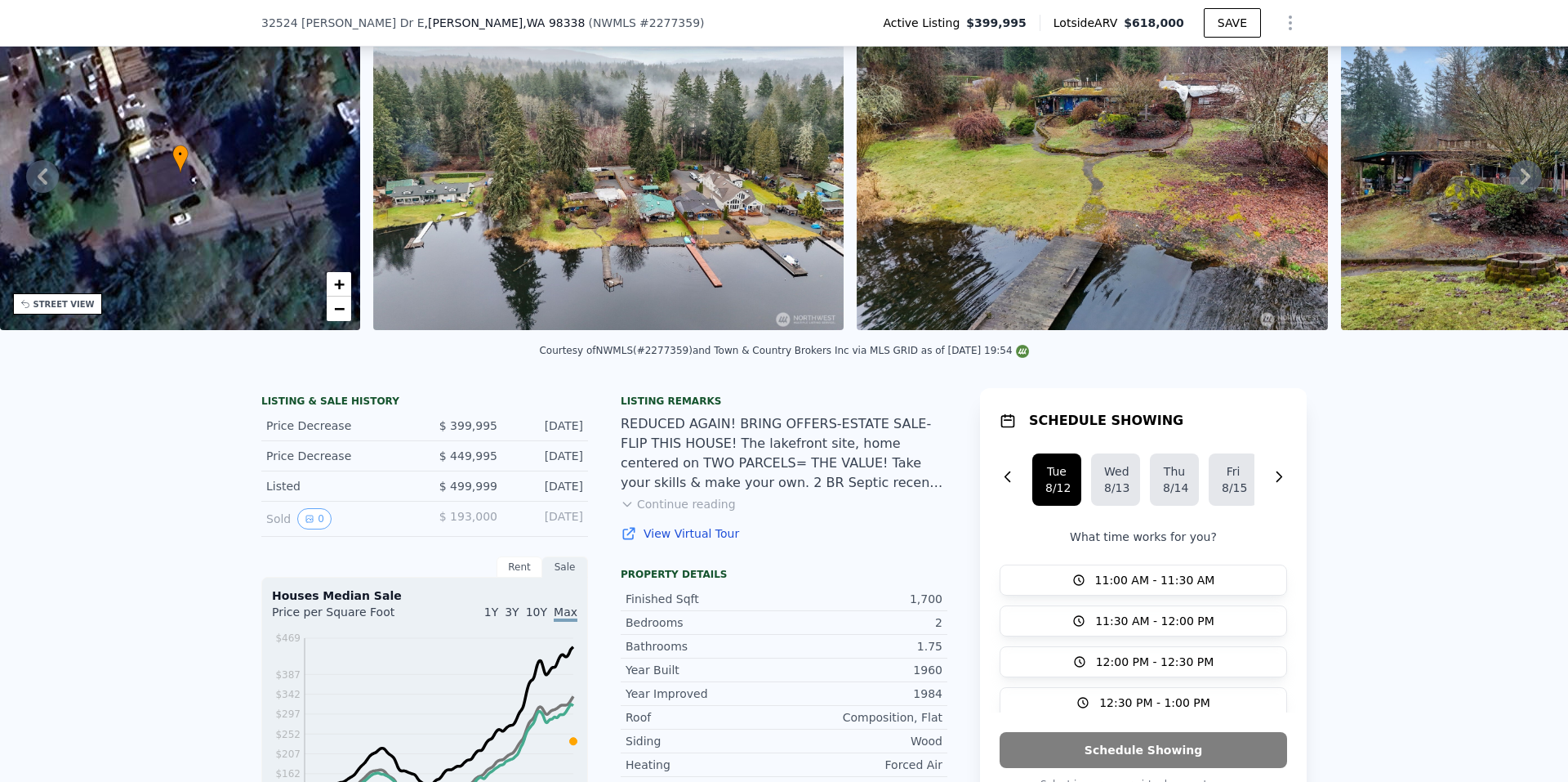
click at [646, 512] on button "Continue reading" at bounding box center [678, 504] width 116 height 17
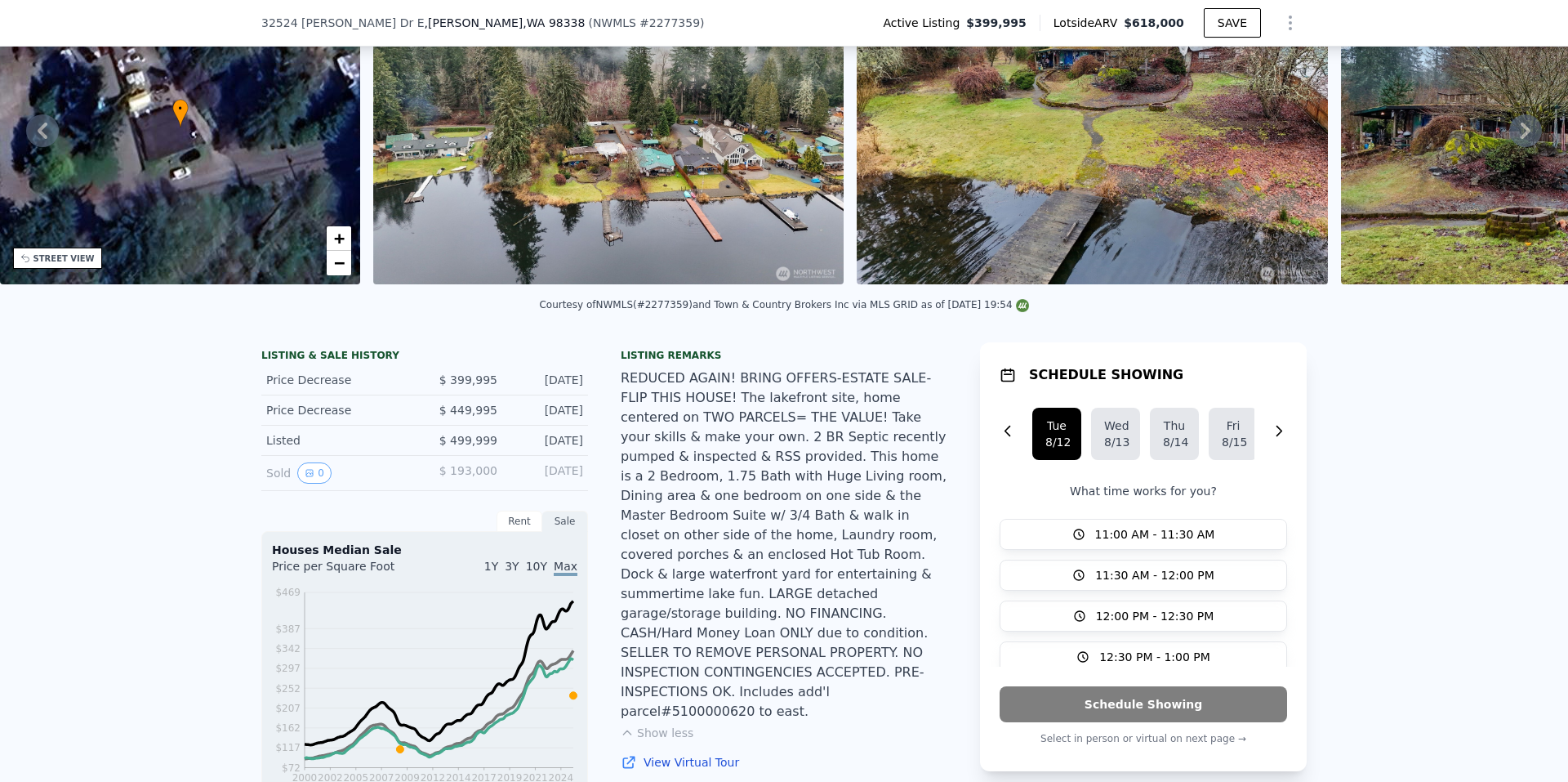
scroll to position [157, 0]
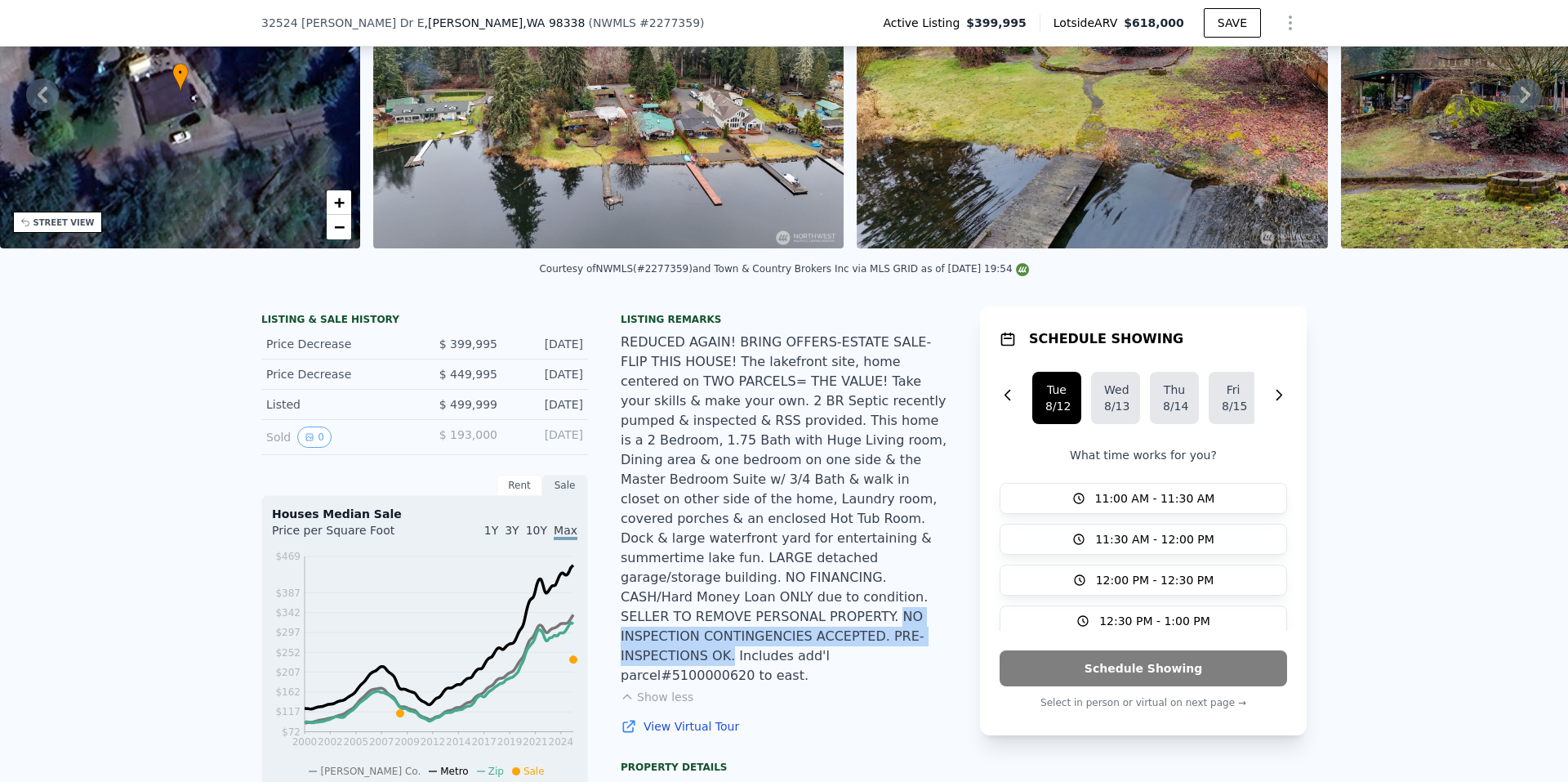
drag, startPoint x: 805, startPoint y: 612, endPoint x: 748, endPoint y: 586, distance: 62.6
click at [748, 586] on div "REDUCED AGAIN! BRING OFFERS-ESTATE SALE-FLIP THIS HOUSE! The lakefront site, ho…" at bounding box center [784, 508] width 326 height 352
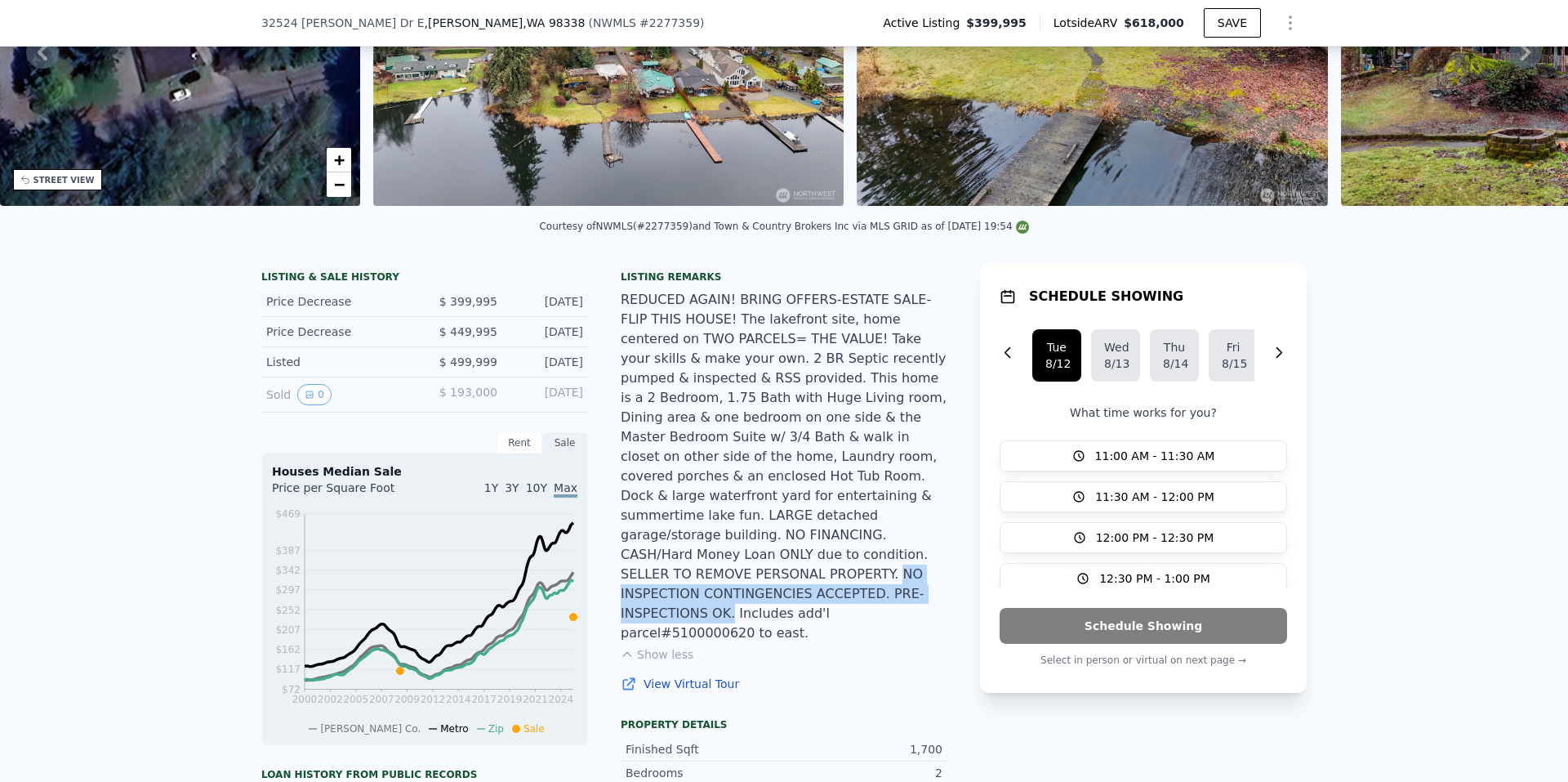
scroll to position [239, 0]
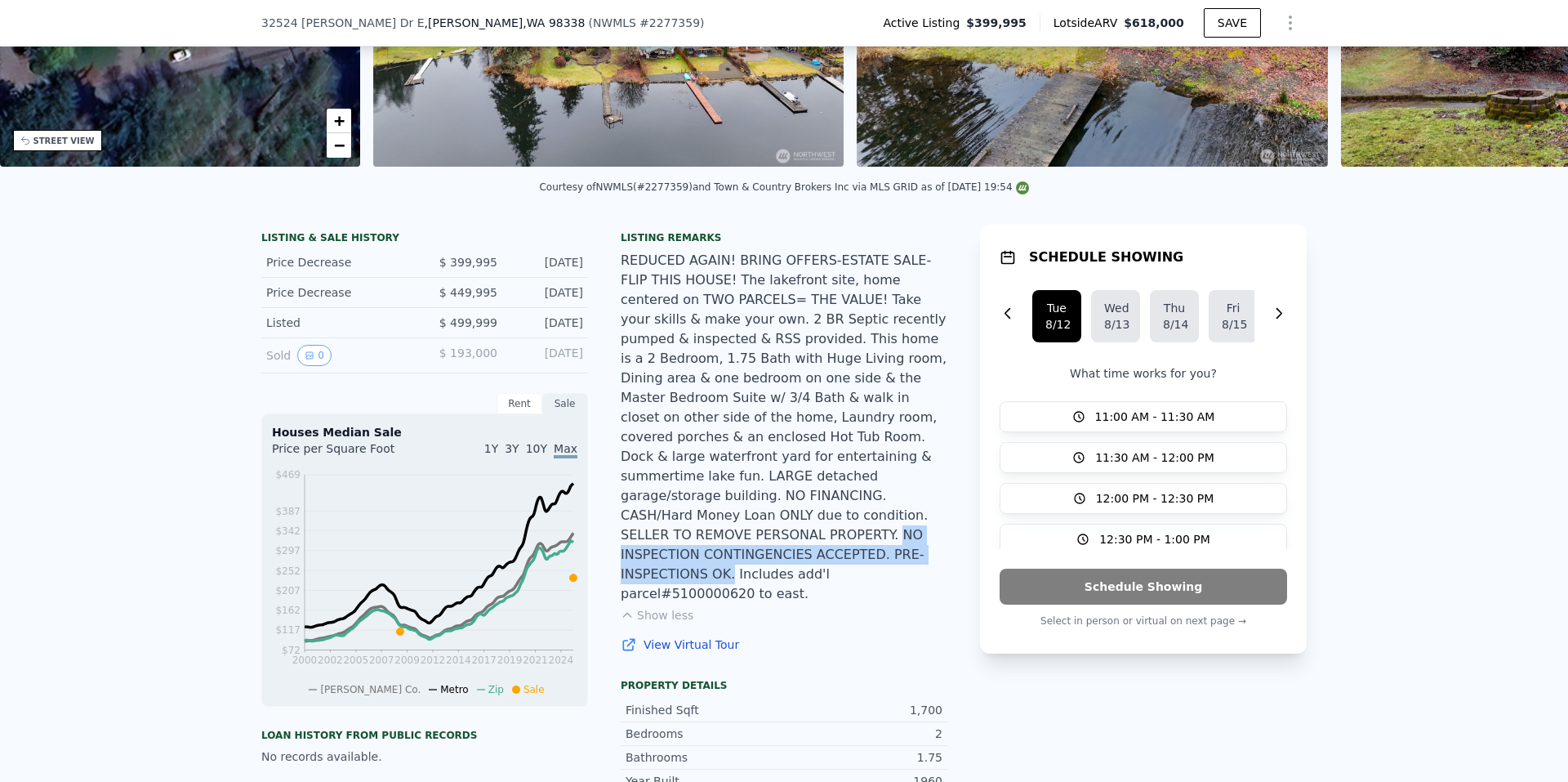
copy div "NO INSPECTION CONTINGENCIES ACCEPTED. PRE-INSPECTIONS OK."
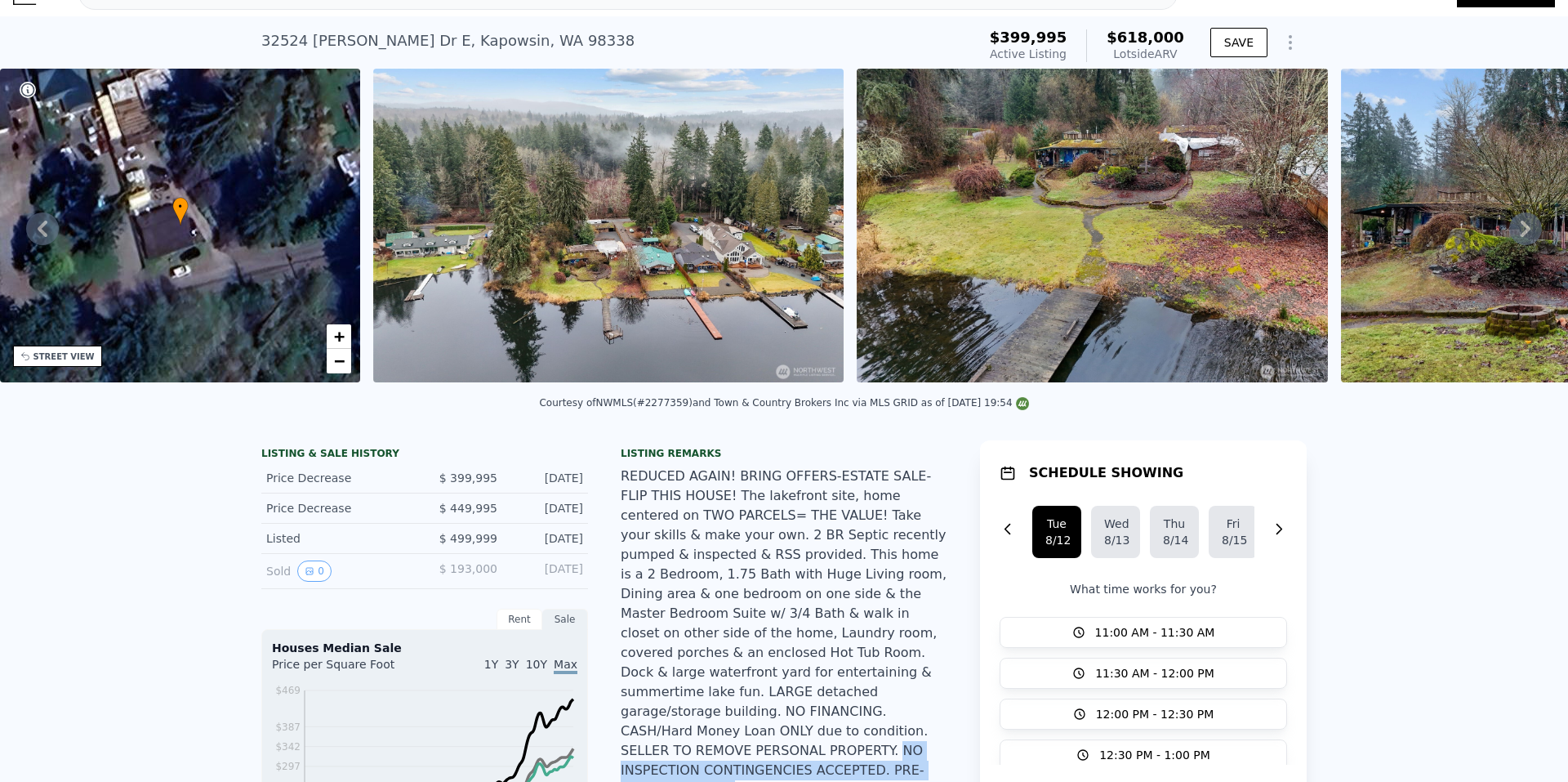
scroll to position [6, 0]
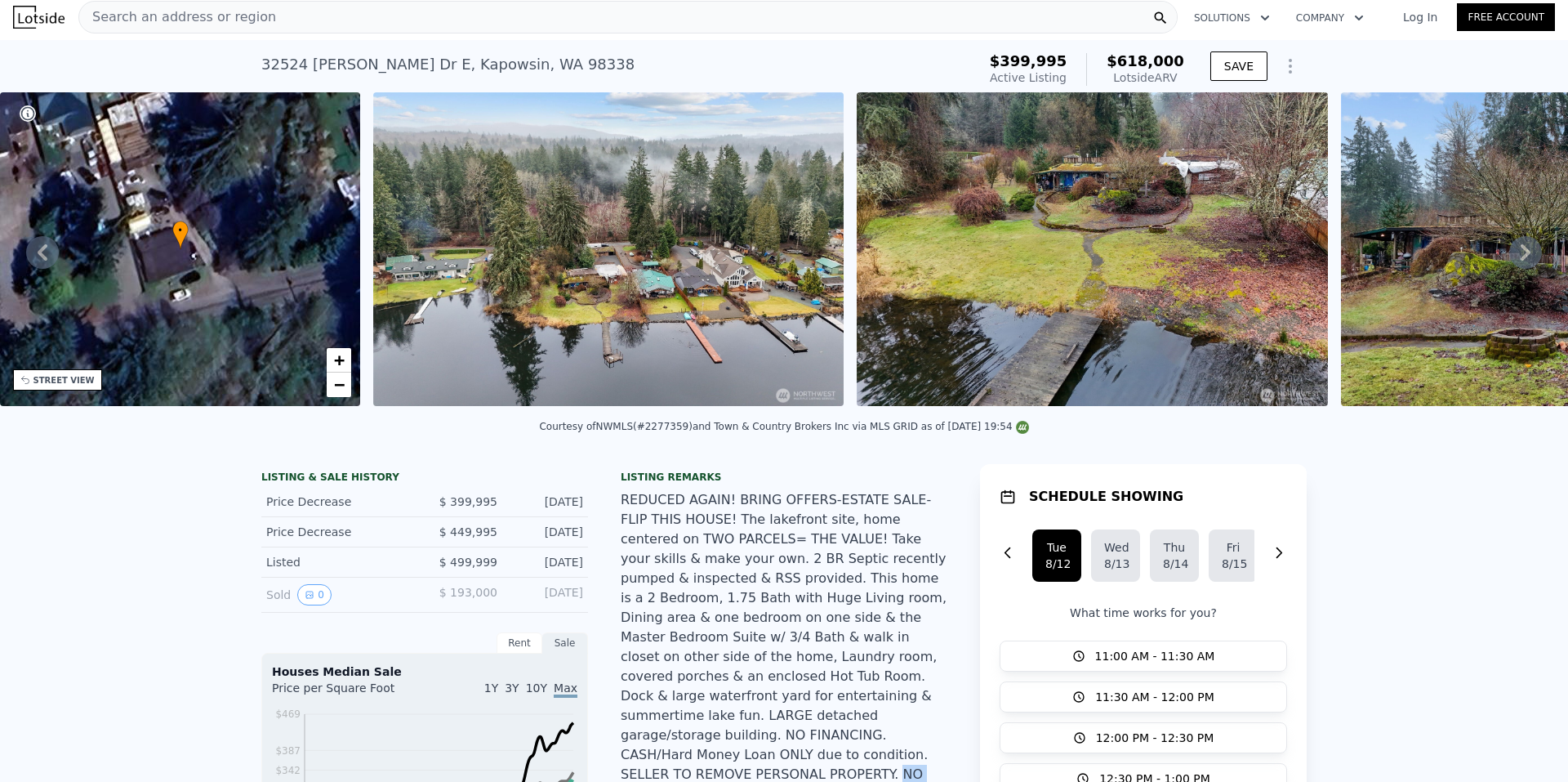
click at [663, 346] on img at bounding box center [609, 249] width 470 height 314
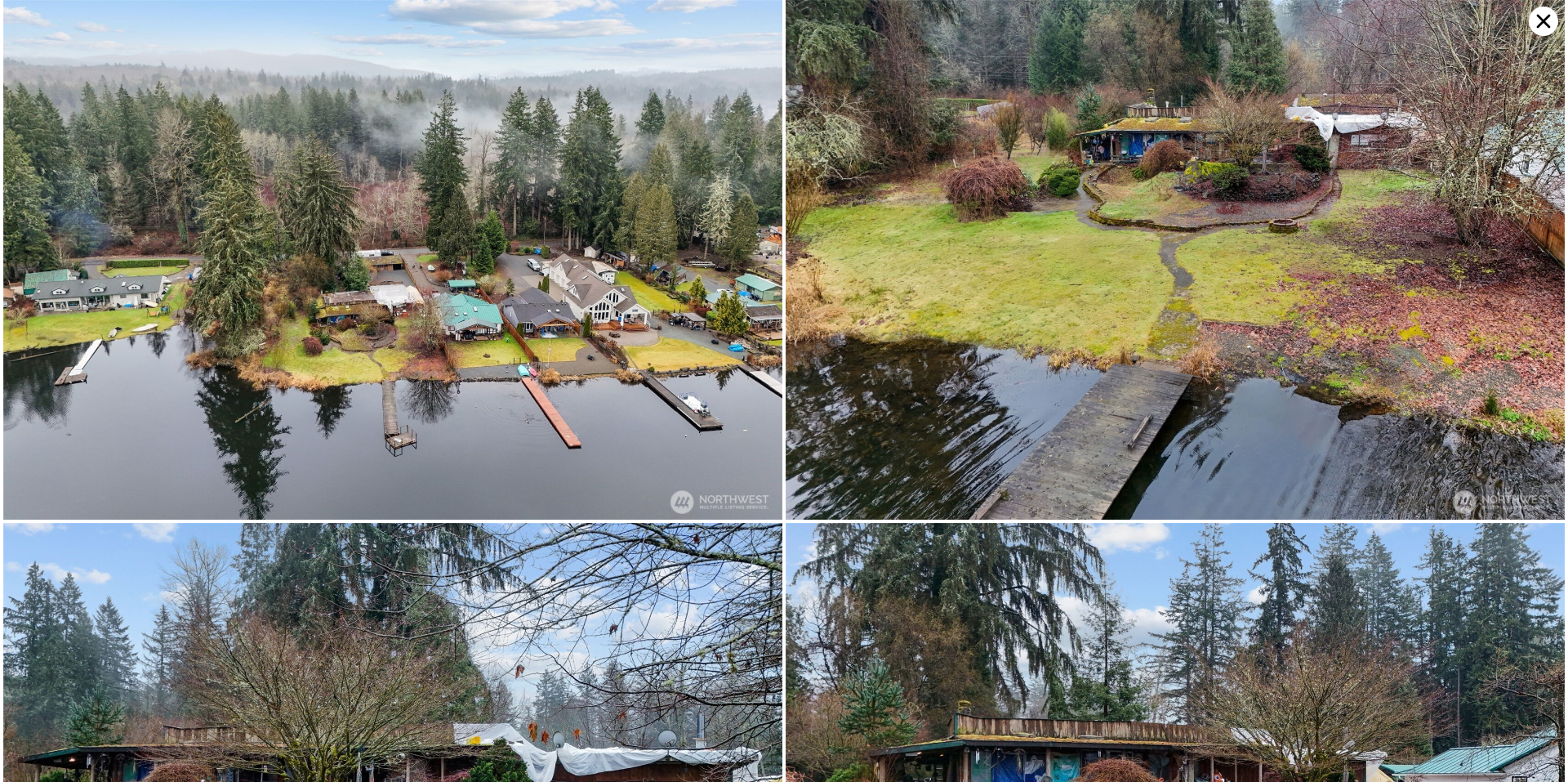
click at [1242, 238] on img at bounding box center [1175, 260] width 779 height 519
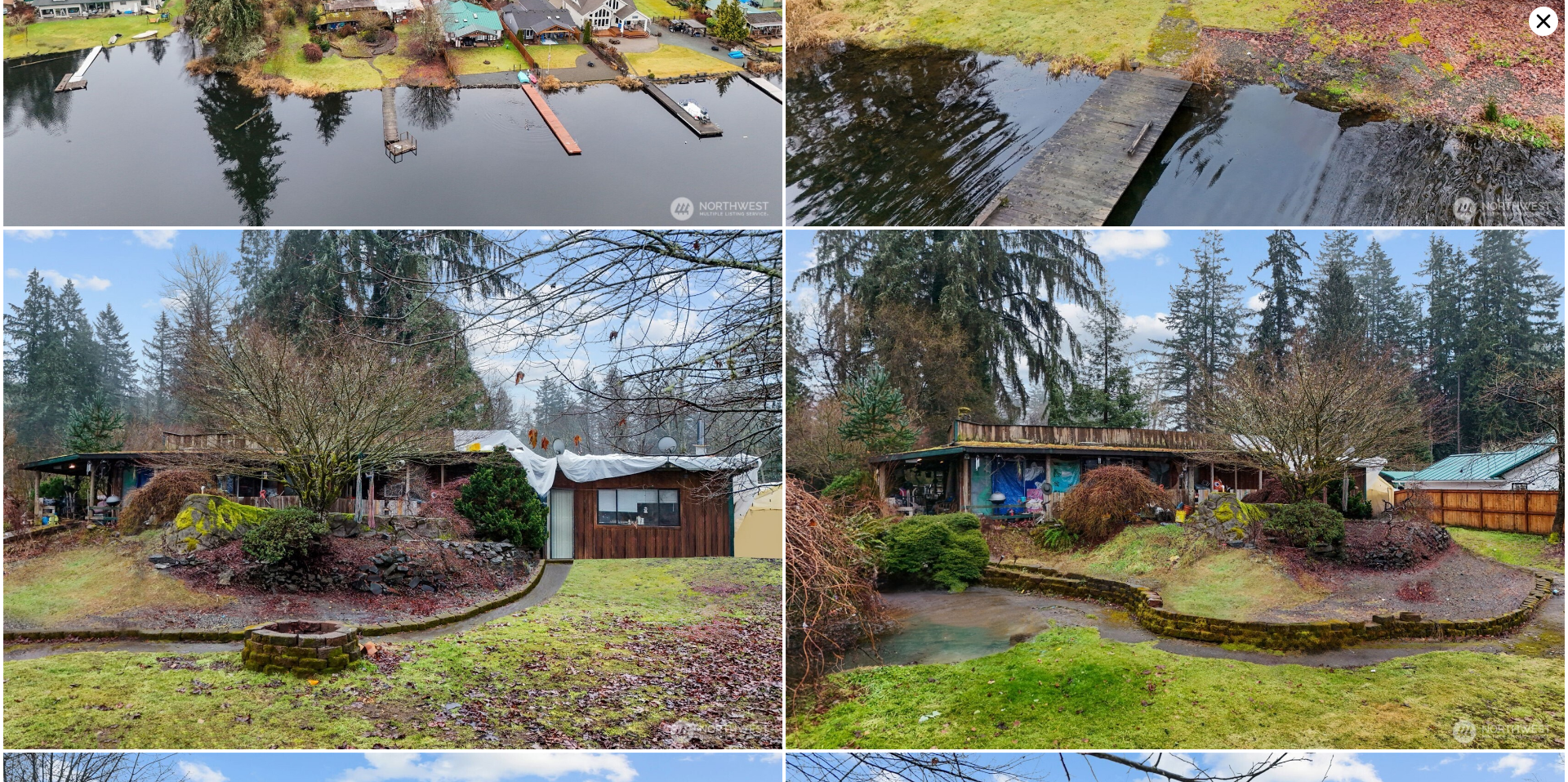
scroll to position [0, 0]
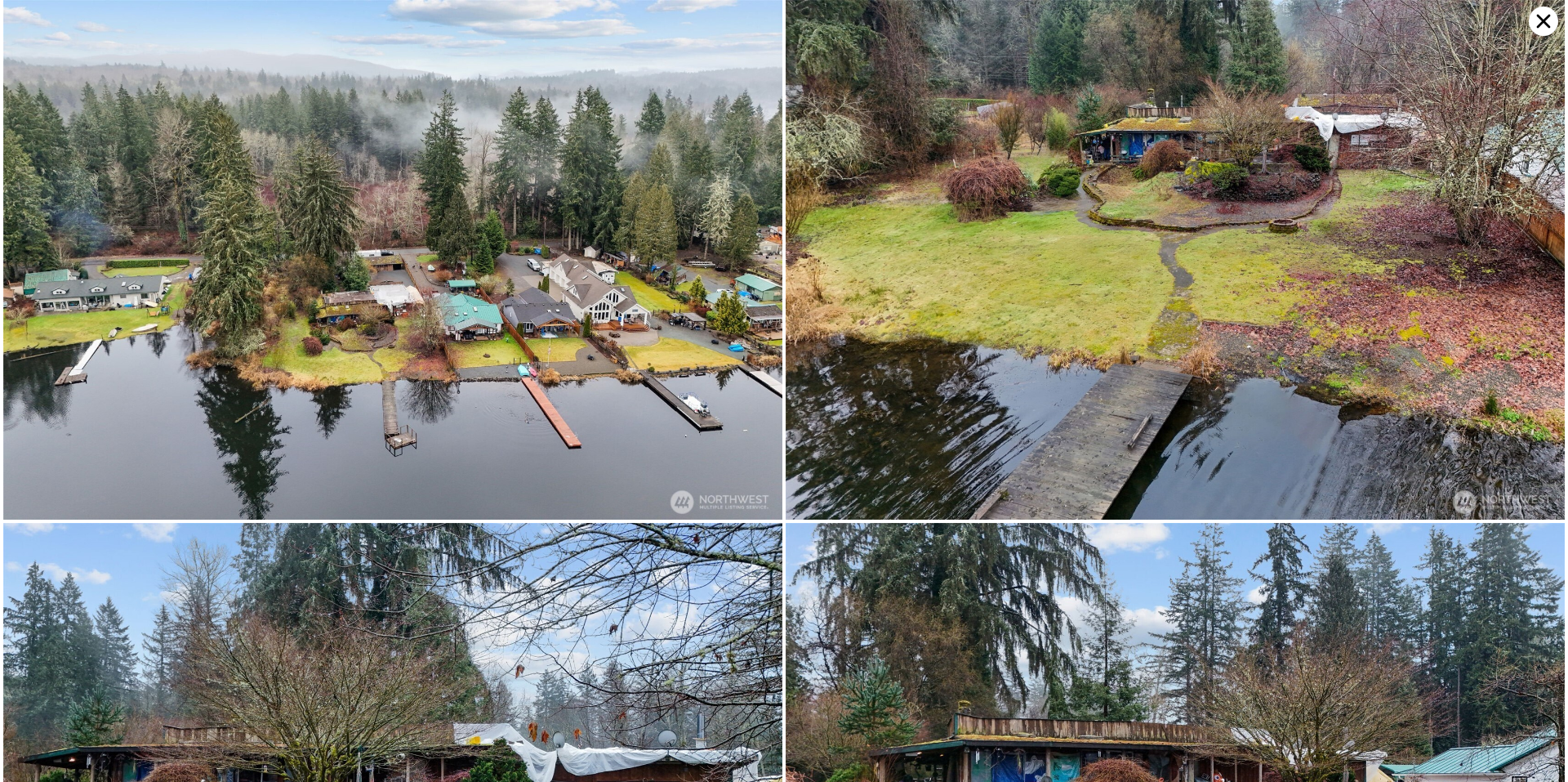
click at [1537, 17] on icon at bounding box center [1543, 21] width 29 height 29
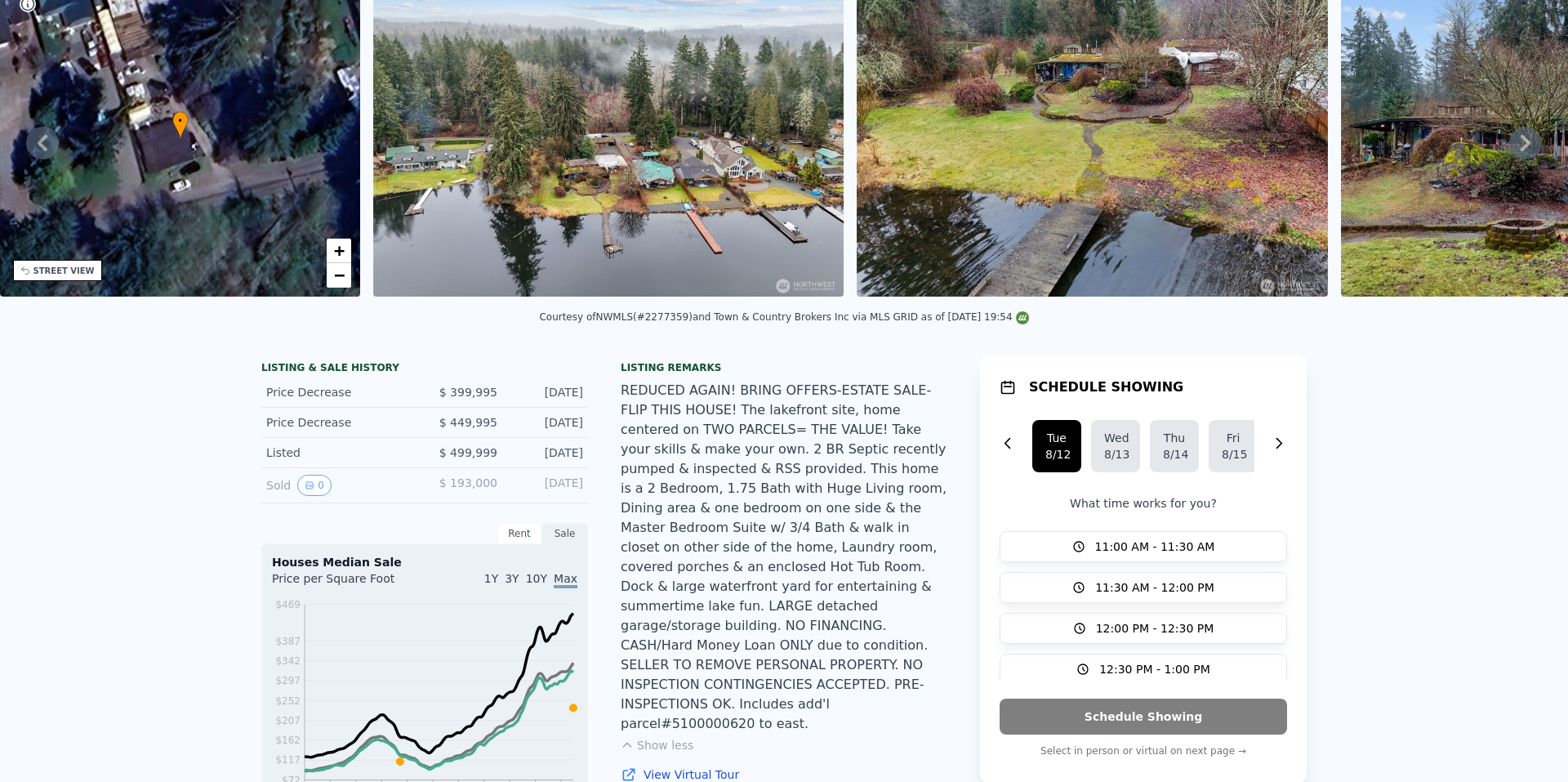
scroll to position [6, 0]
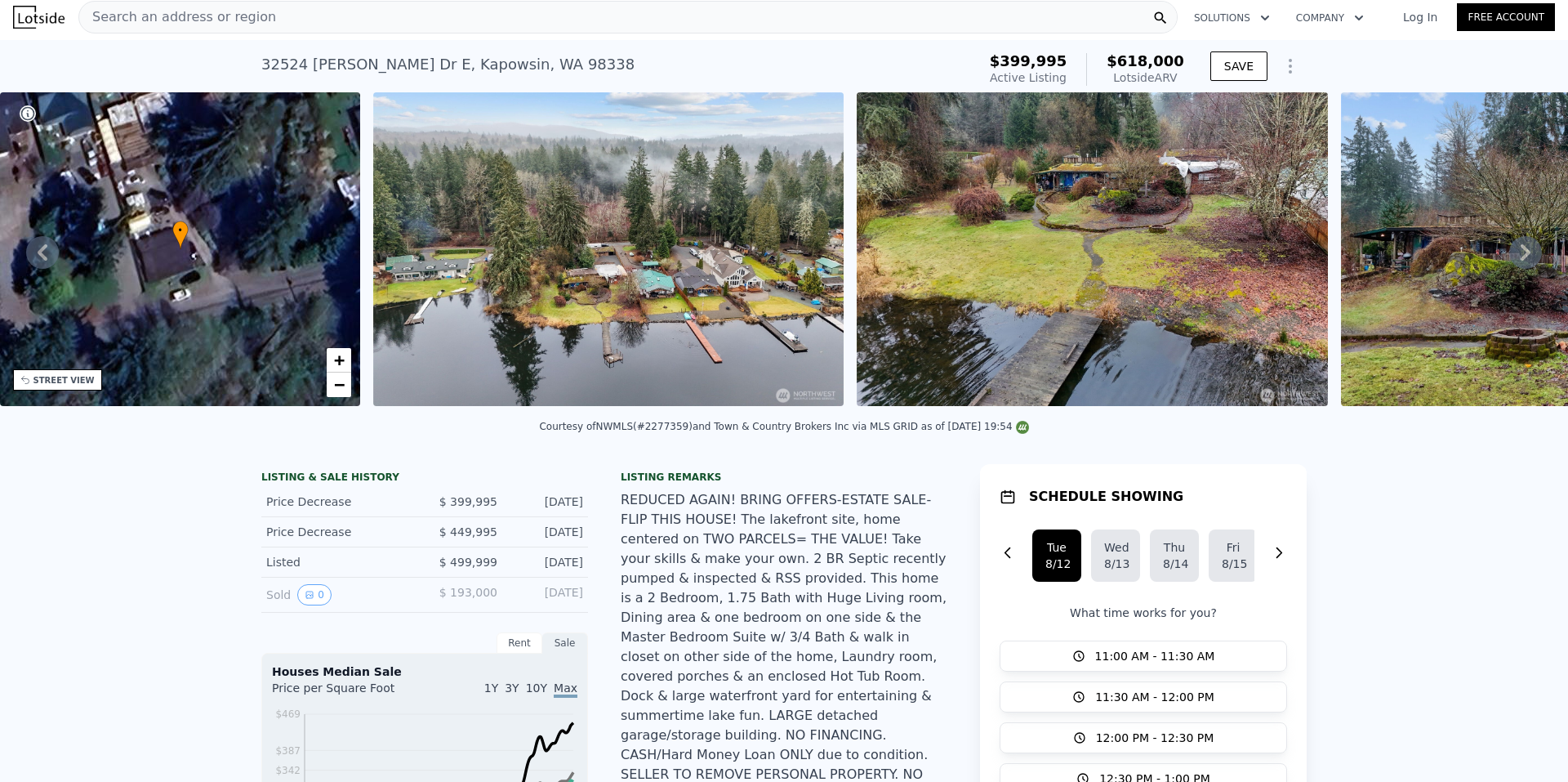
click at [348, 18] on div "Search an address or region" at bounding box center [628, 17] width 1099 height 33
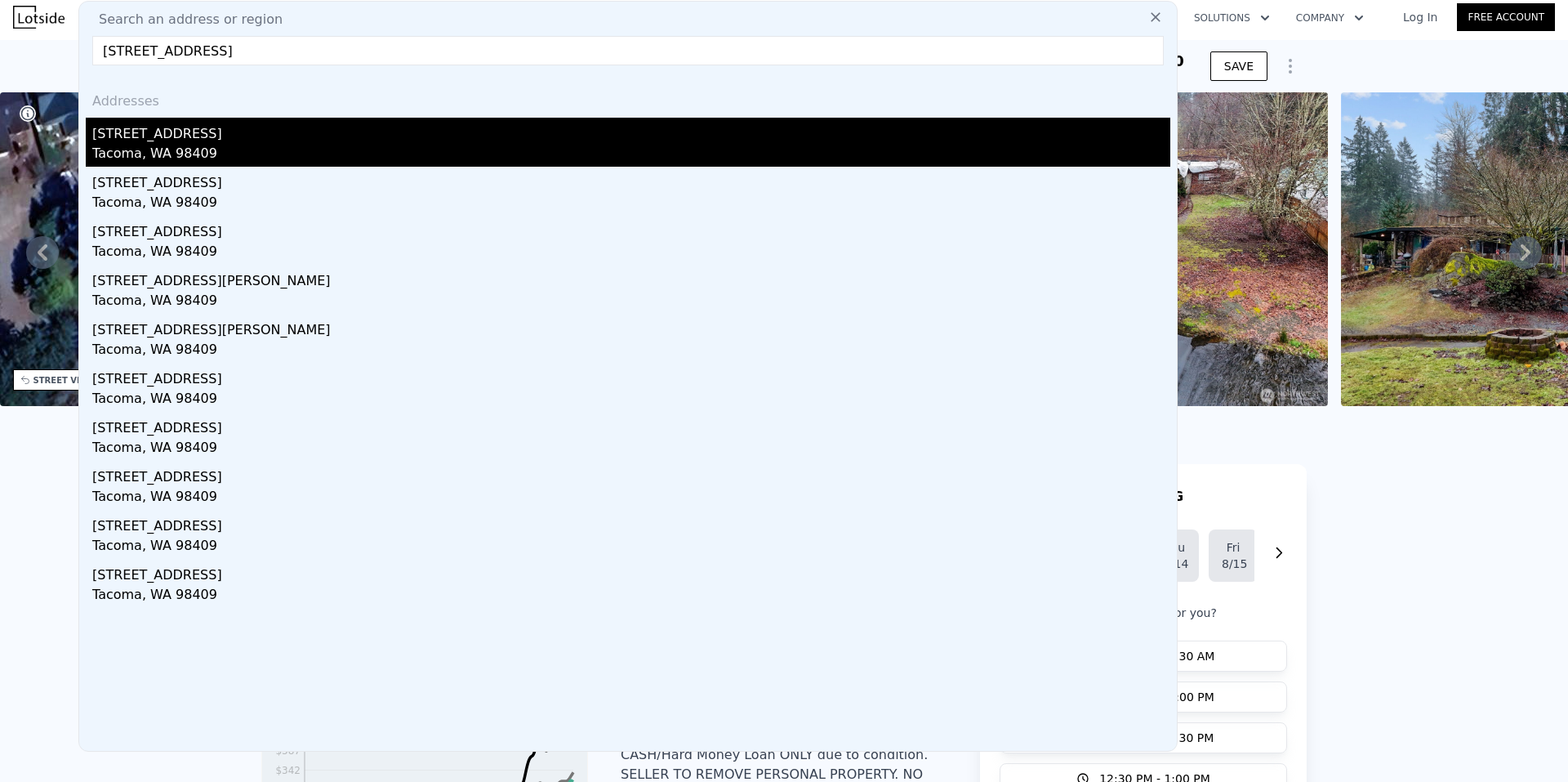
type input "[STREET_ADDRESS]"
click at [188, 138] on div "[STREET_ADDRESS]" at bounding box center [631, 130] width 1078 height 26
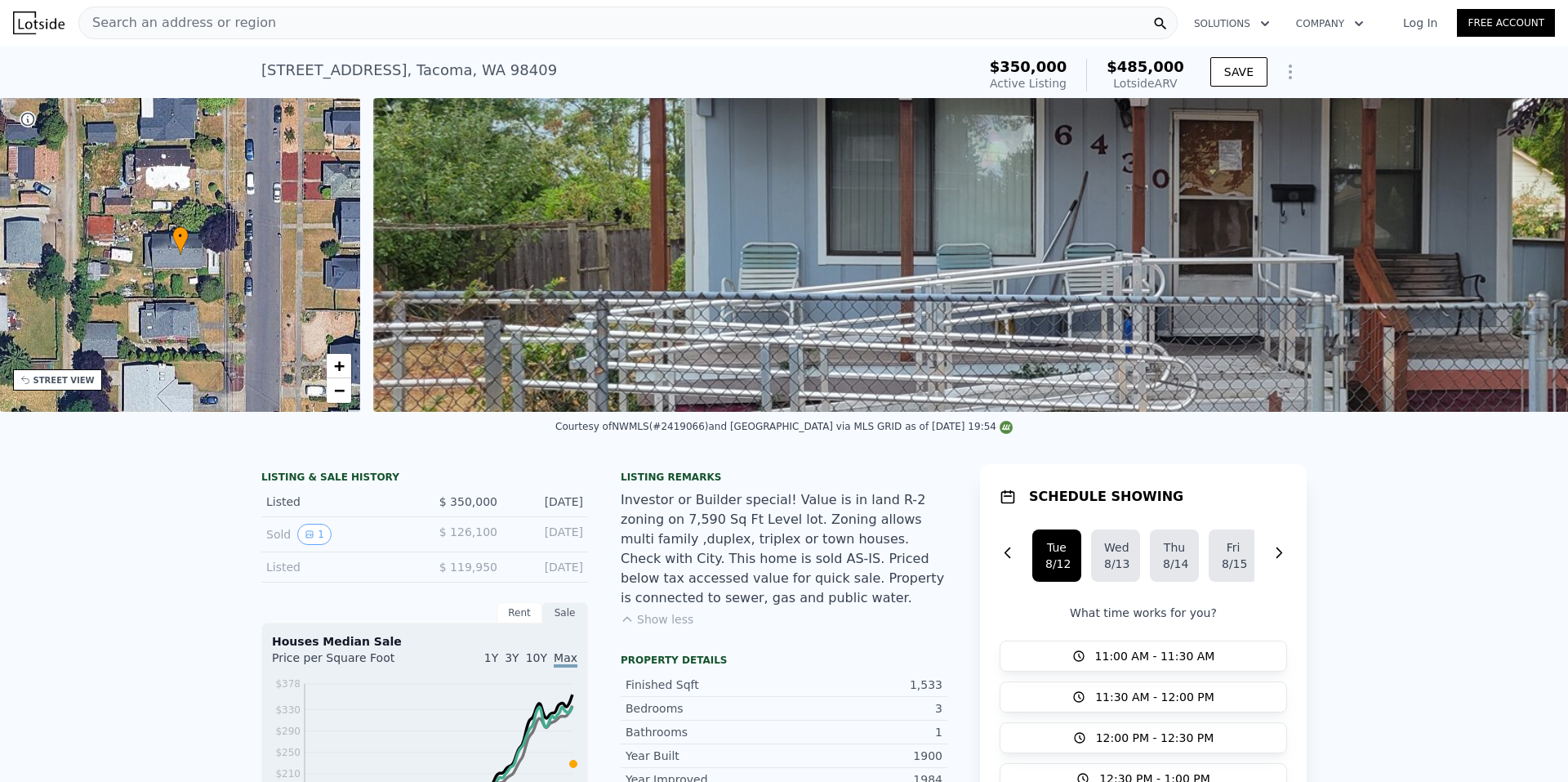
click at [222, 18] on span "Search an address or region" at bounding box center [177, 23] width 197 height 19
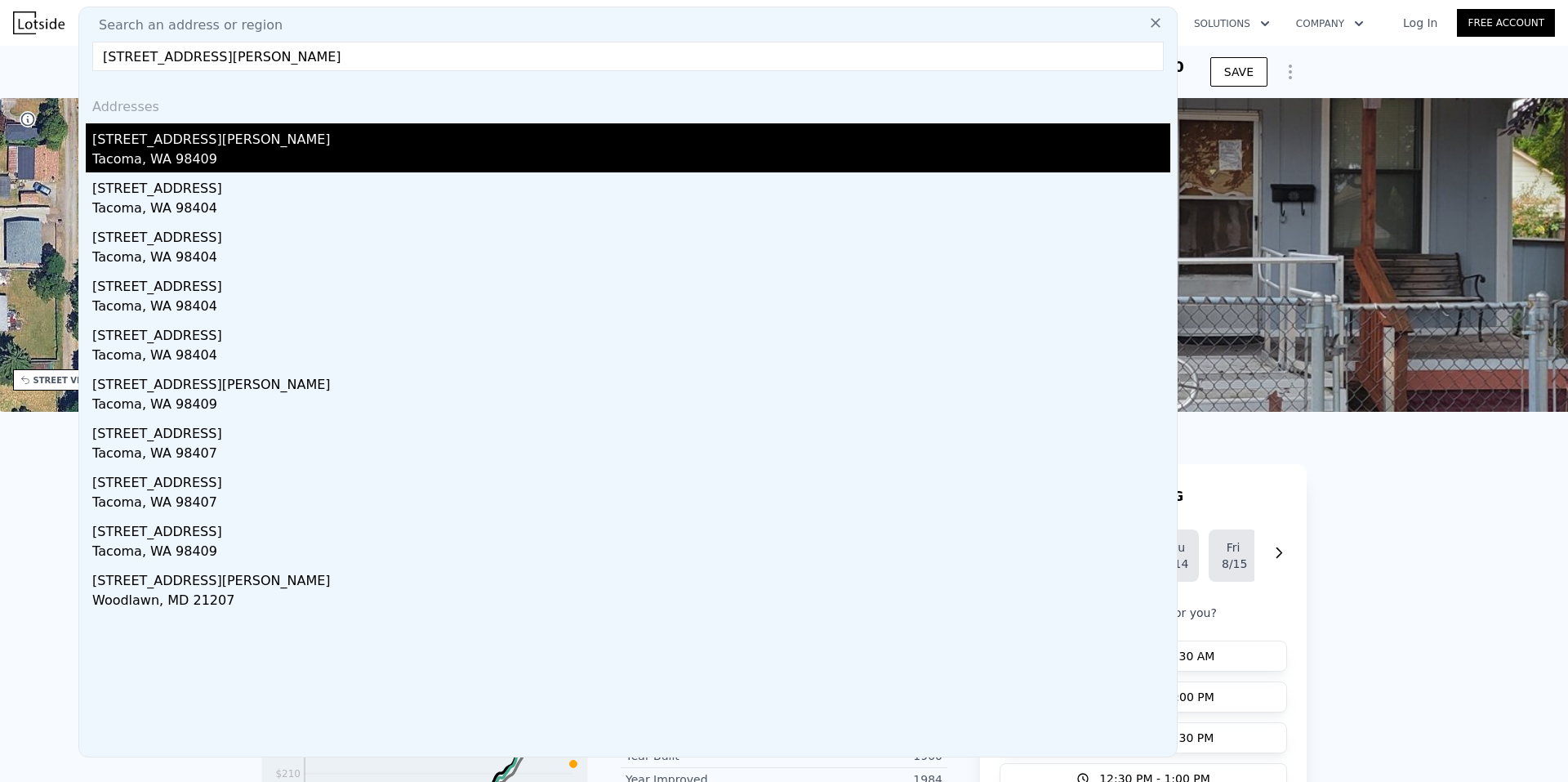
type input "[STREET_ADDRESS][PERSON_NAME]"
click at [196, 152] on div "Tacoma, WA 98409" at bounding box center [631, 161] width 1078 height 23
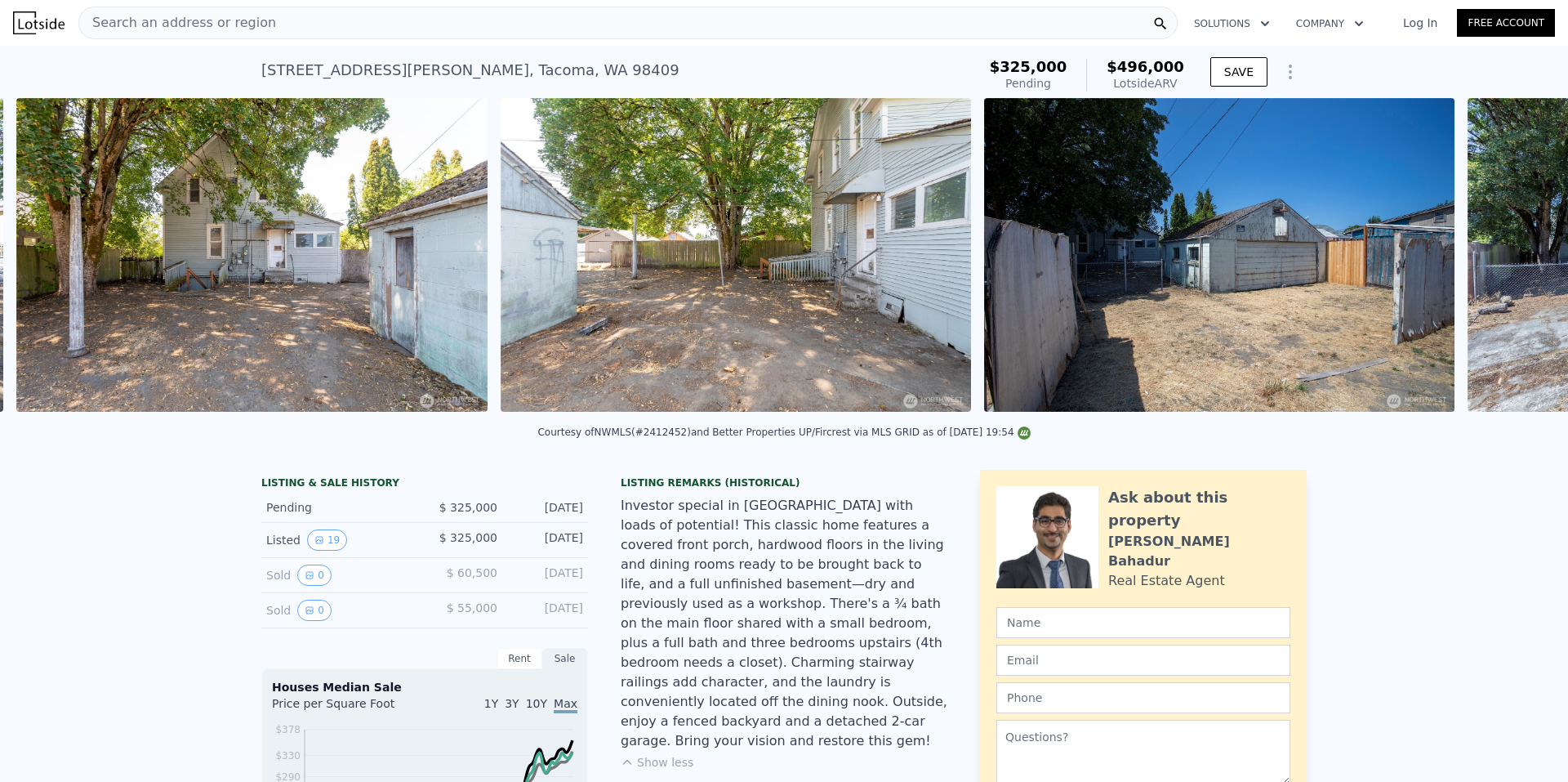
scroll to position [0, 7517]
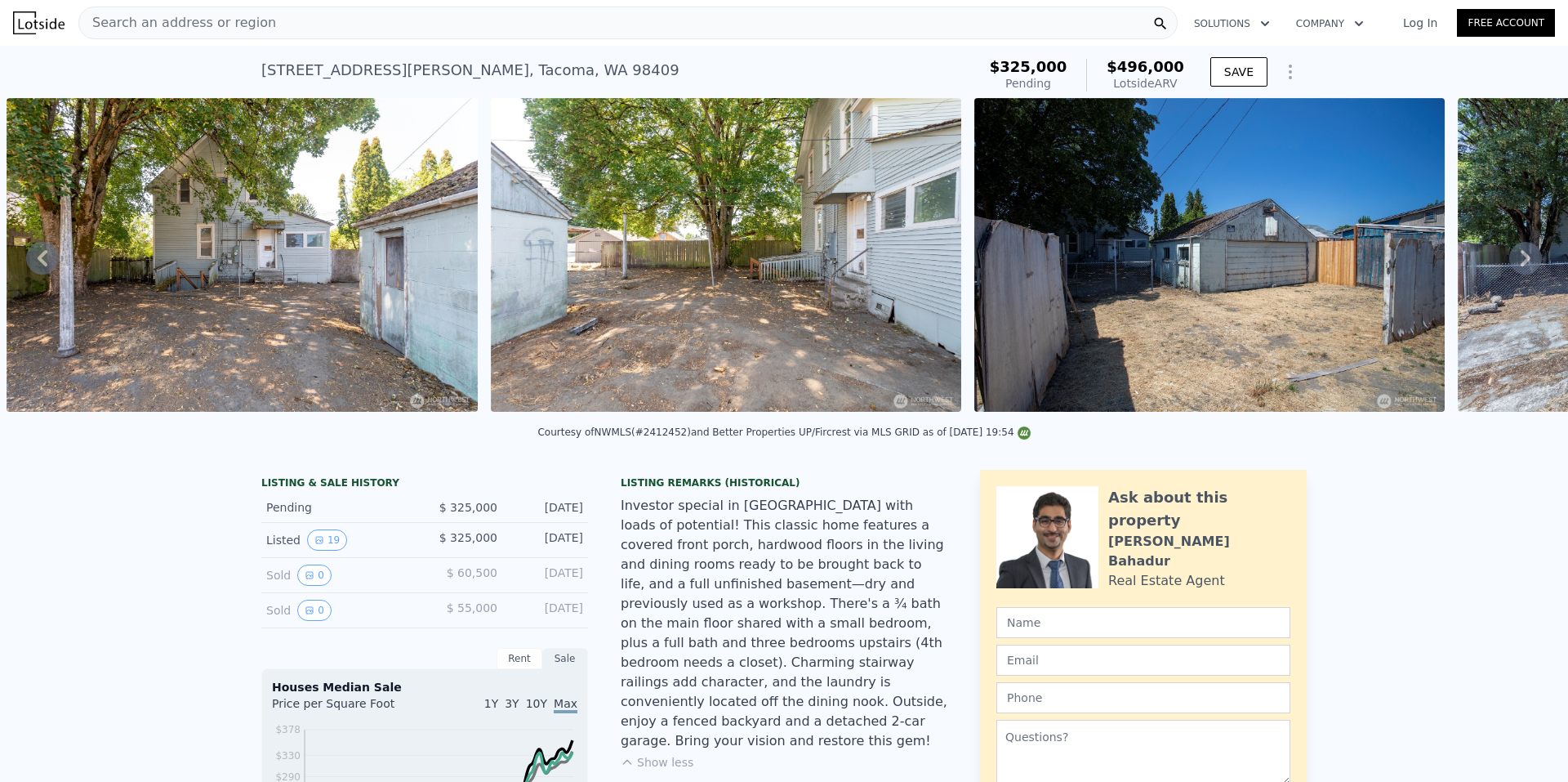
drag, startPoint x: 1332, startPoint y: 415, endPoint x: 1360, endPoint y: 415, distance: 28.0
click at [1360, 415] on div at bounding box center [1209, 257] width 483 height 319
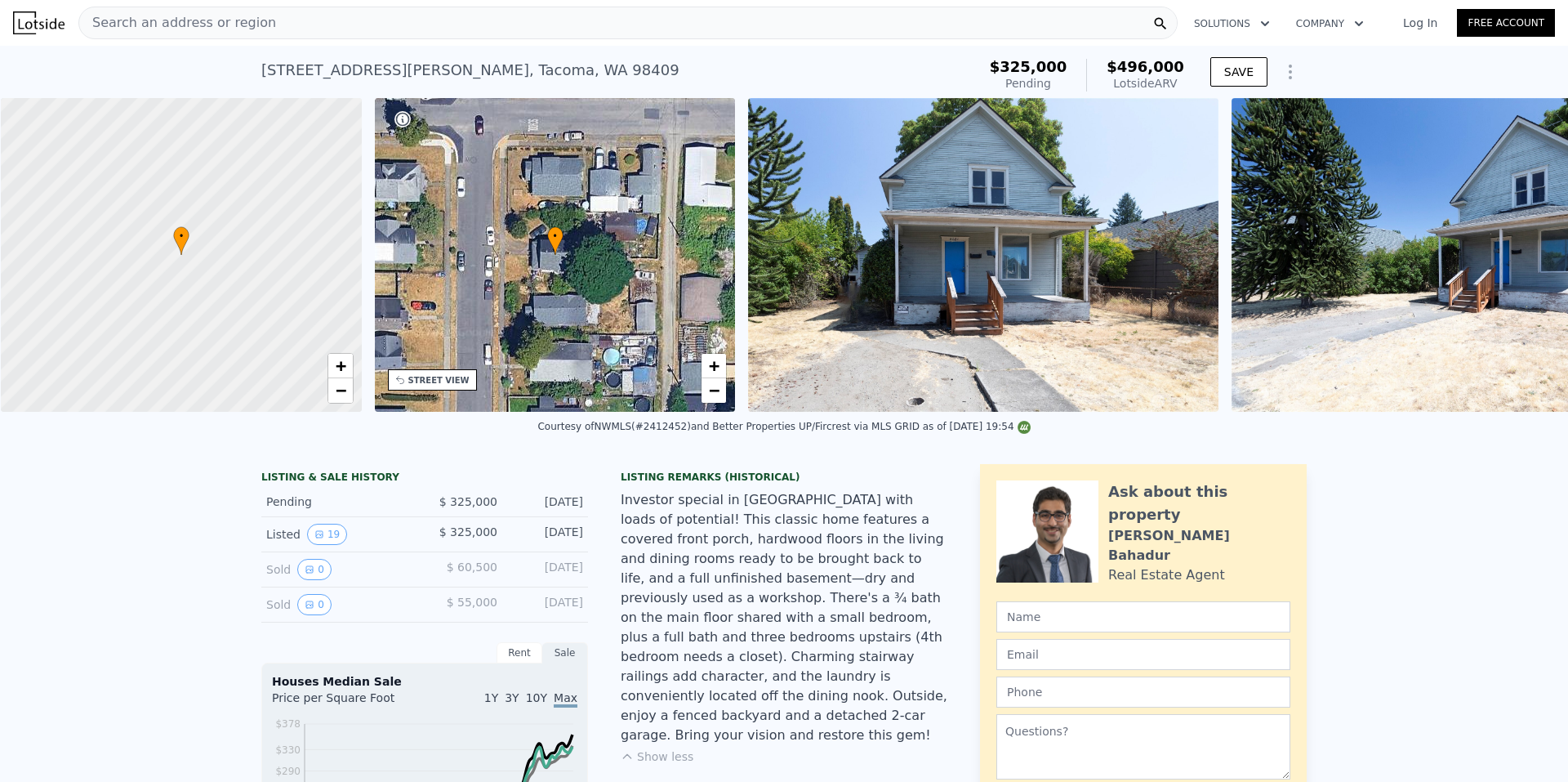
scroll to position [0, 7]
click at [265, 15] on div "Search an address or region" at bounding box center [628, 23] width 1099 height 33
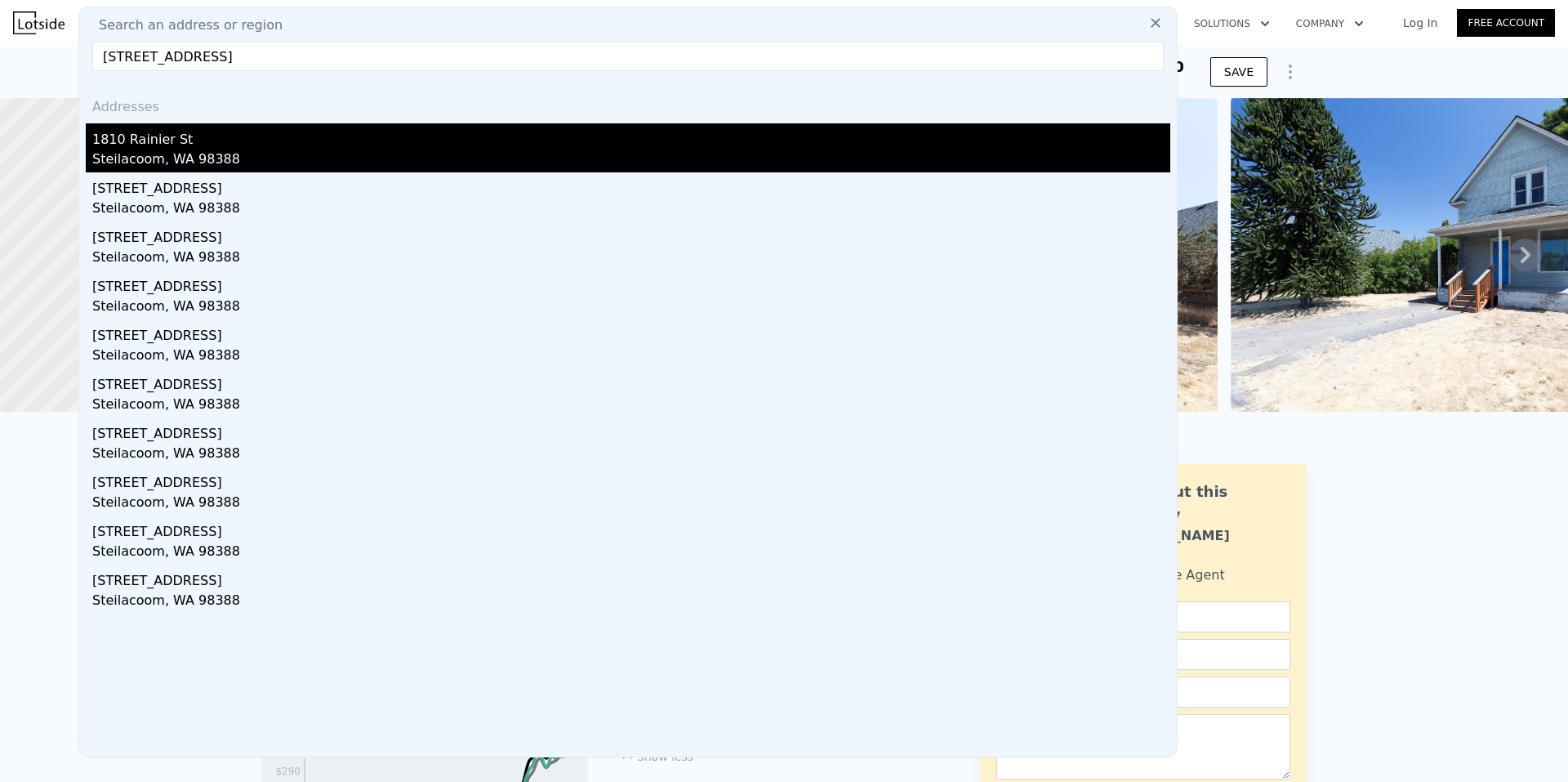
type input "[STREET_ADDRESS]"
click at [238, 141] on div "1810 Rainier St" at bounding box center [631, 136] width 1078 height 26
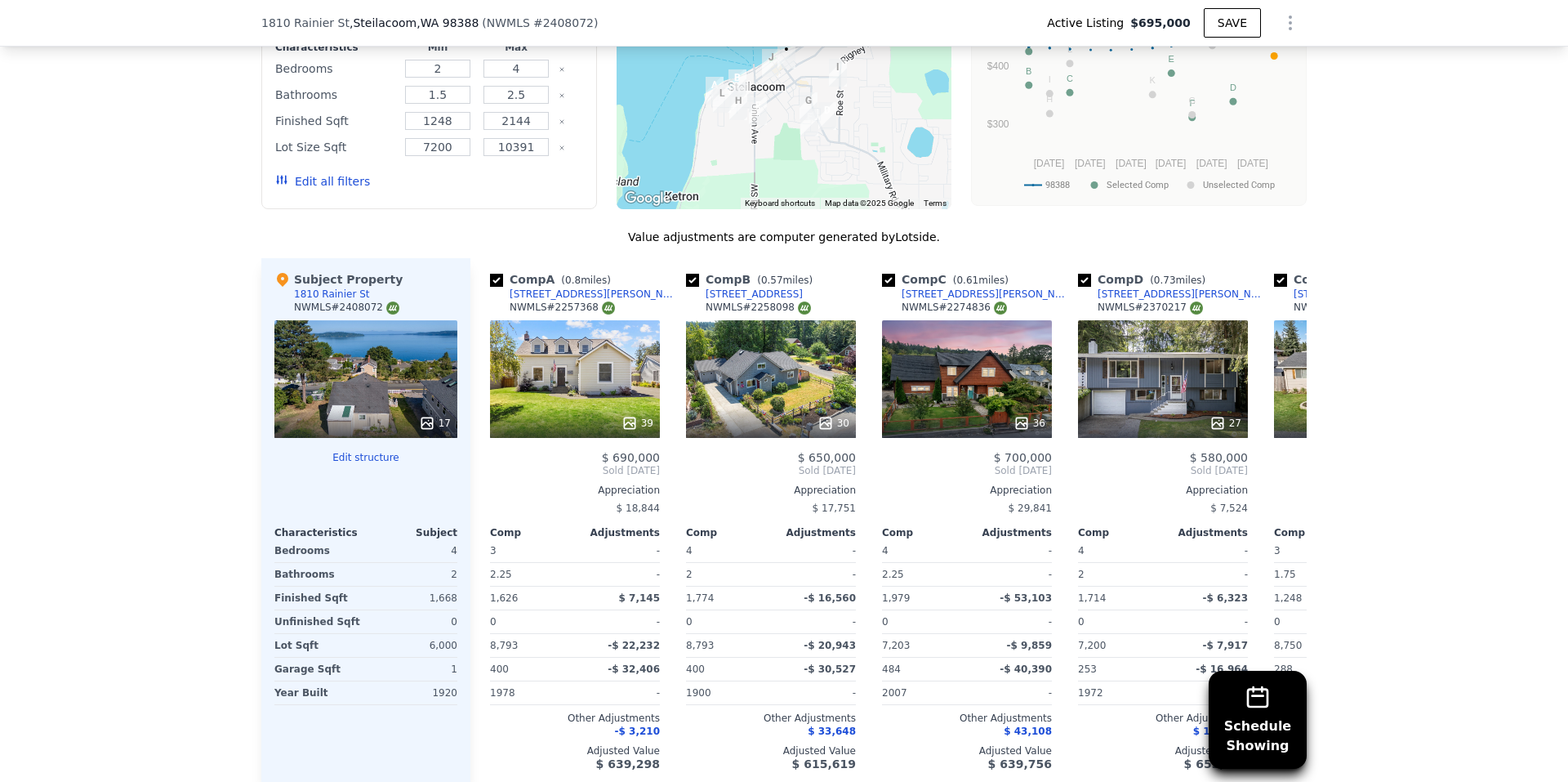
scroll to position [1710, 0]
